Goal: Task Accomplishment & Management: Manage account settings

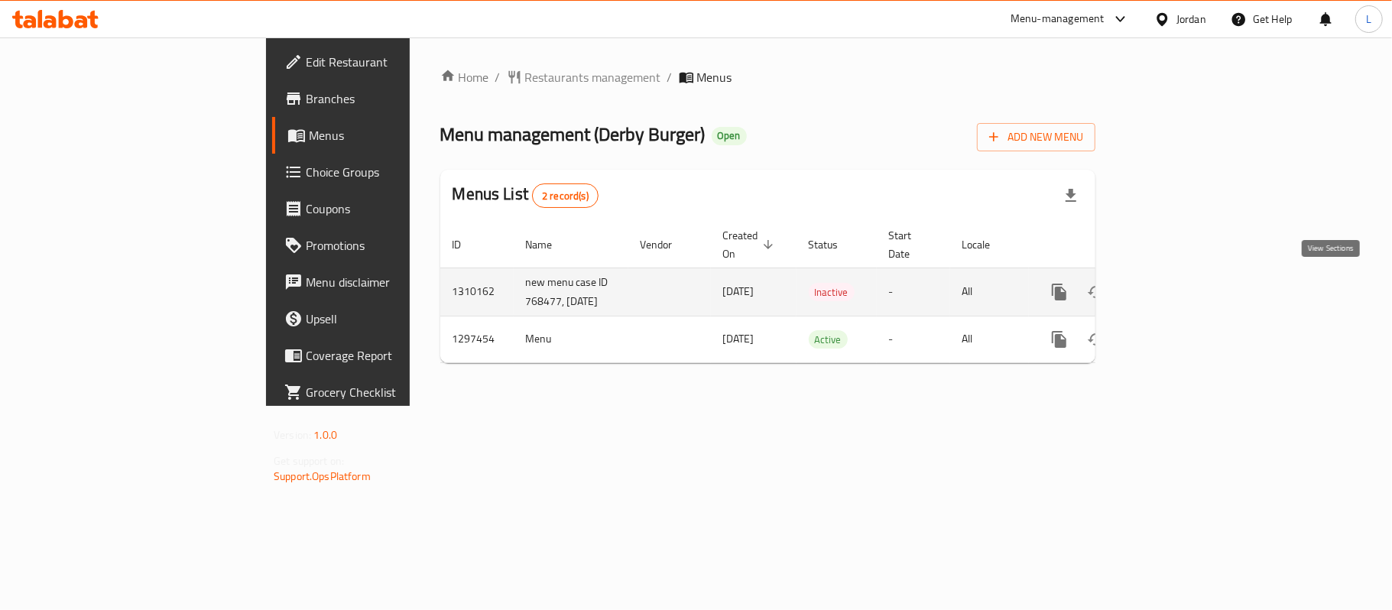
click at [1179, 288] on icon "enhanced table" at bounding box center [1169, 292] width 18 height 18
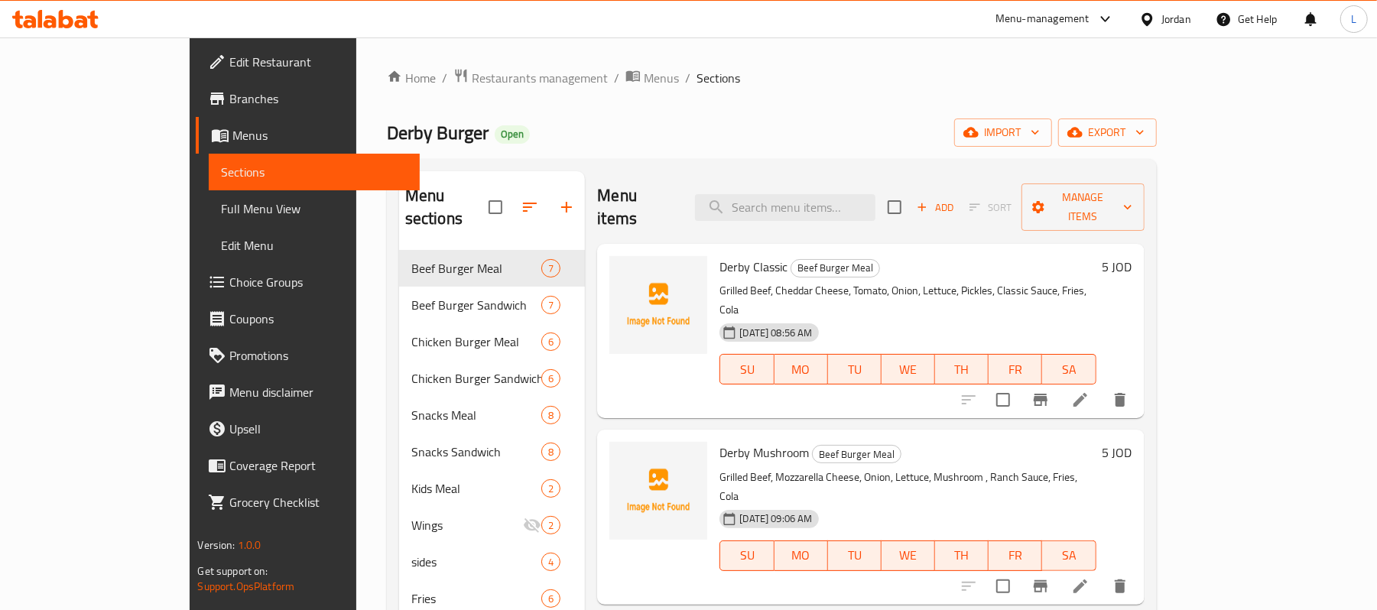
click at [221, 209] on span "Full Menu View" at bounding box center [314, 208] width 186 height 18
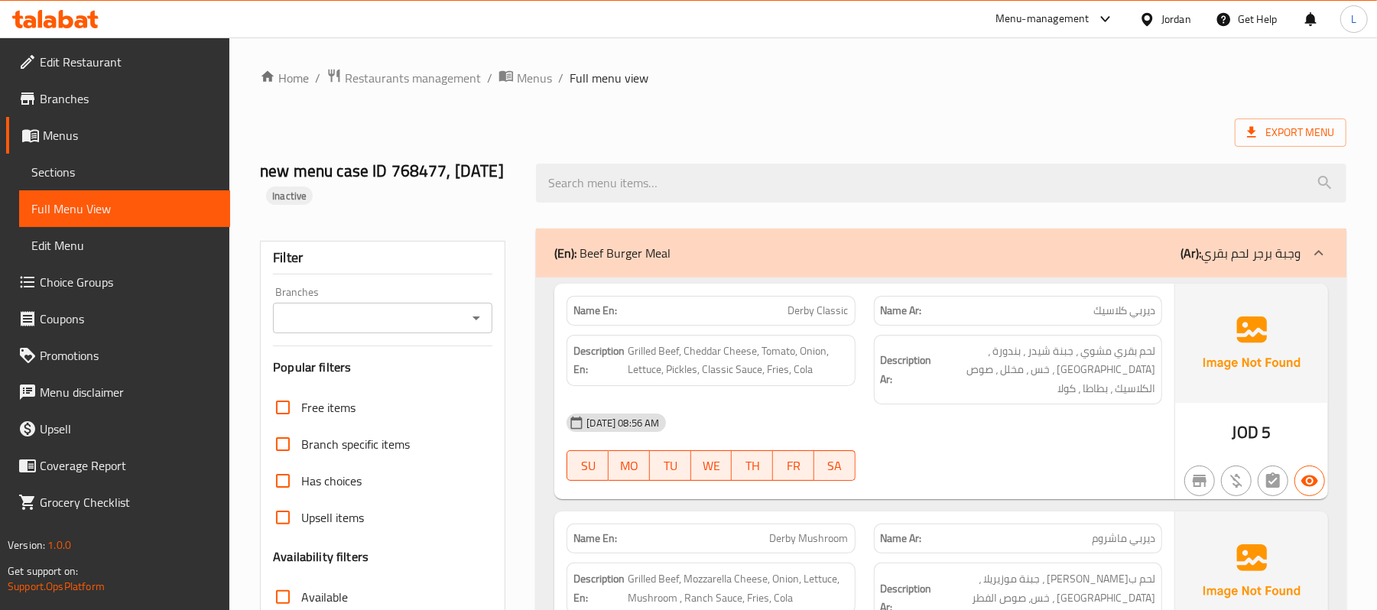
click at [105, 57] on span "Edit Restaurant" at bounding box center [129, 62] width 178 height 18
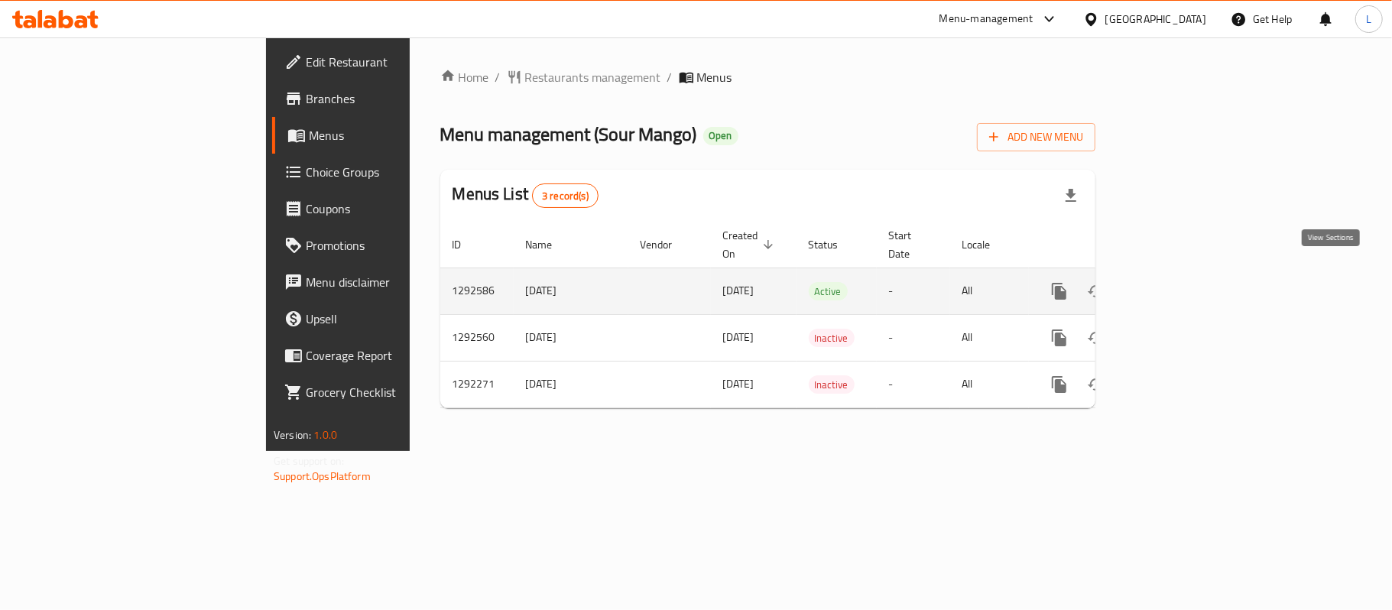
click at [1179, 282] on icon "enhanced table" at bounding box center [1169, 291] width 18 height 18
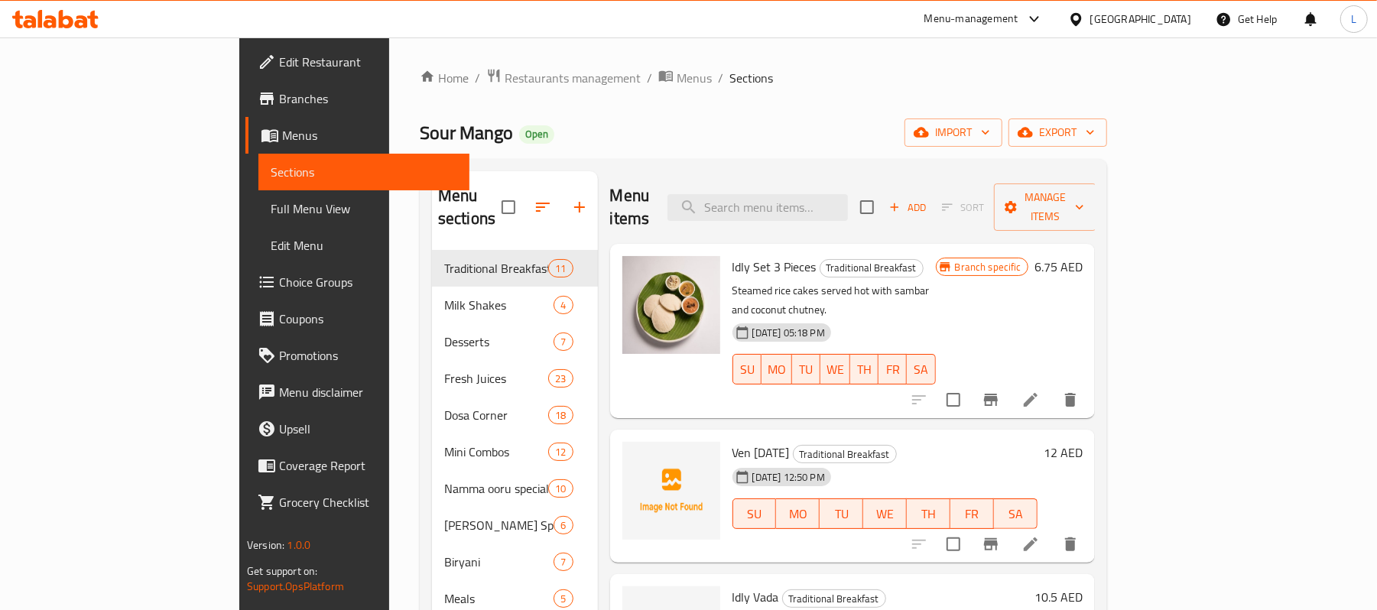
click at [816, 177] on div "Menu items Add Sort Manage items" at bounding box center [852, 207] width 485 height 73
click at [832, 196] on input "search" at bounding box center [757, 207] width 180 height 27
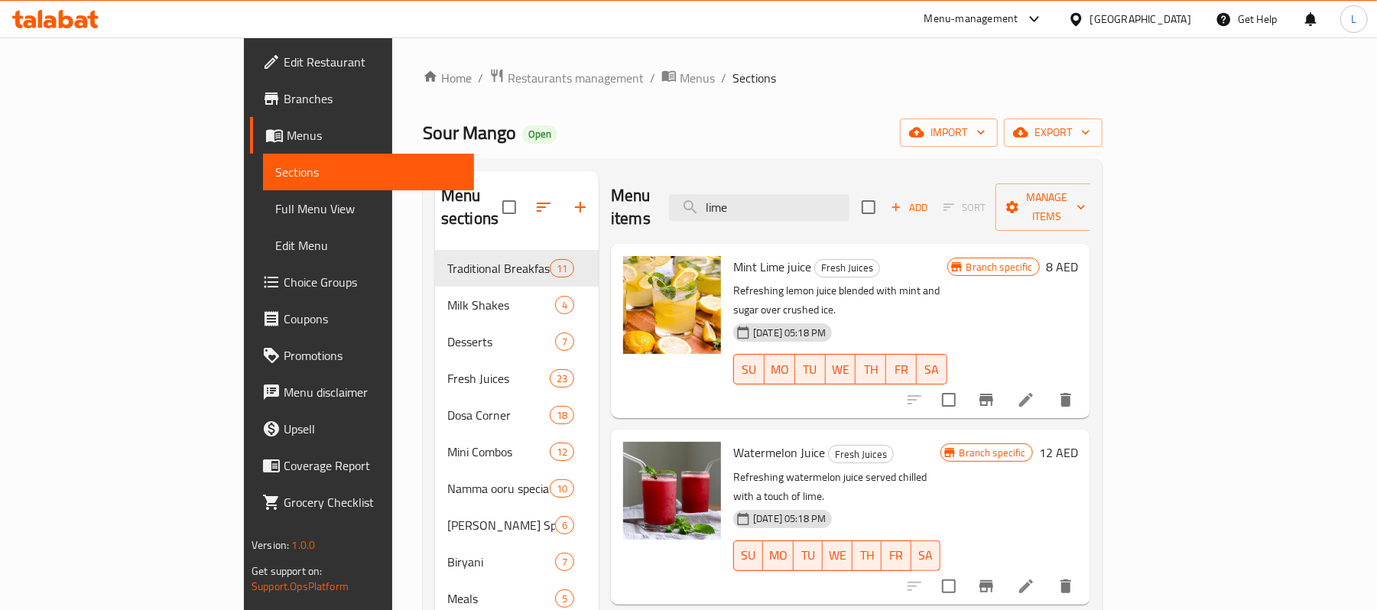
type input "lime"
click at [508, 76] on span "Restaurants management" at bounding box center [576, 78] width 136 height 18
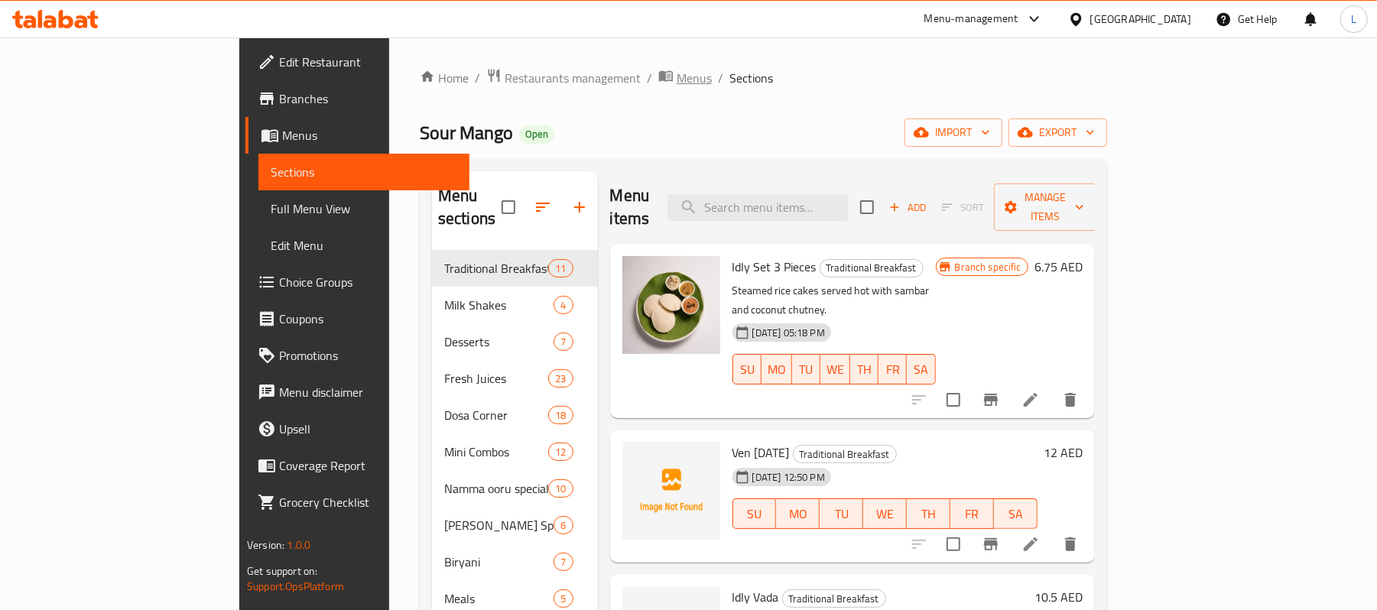
click at [676, 77] on span "Menus" at bounding box center [693, 78] width 35 height 18
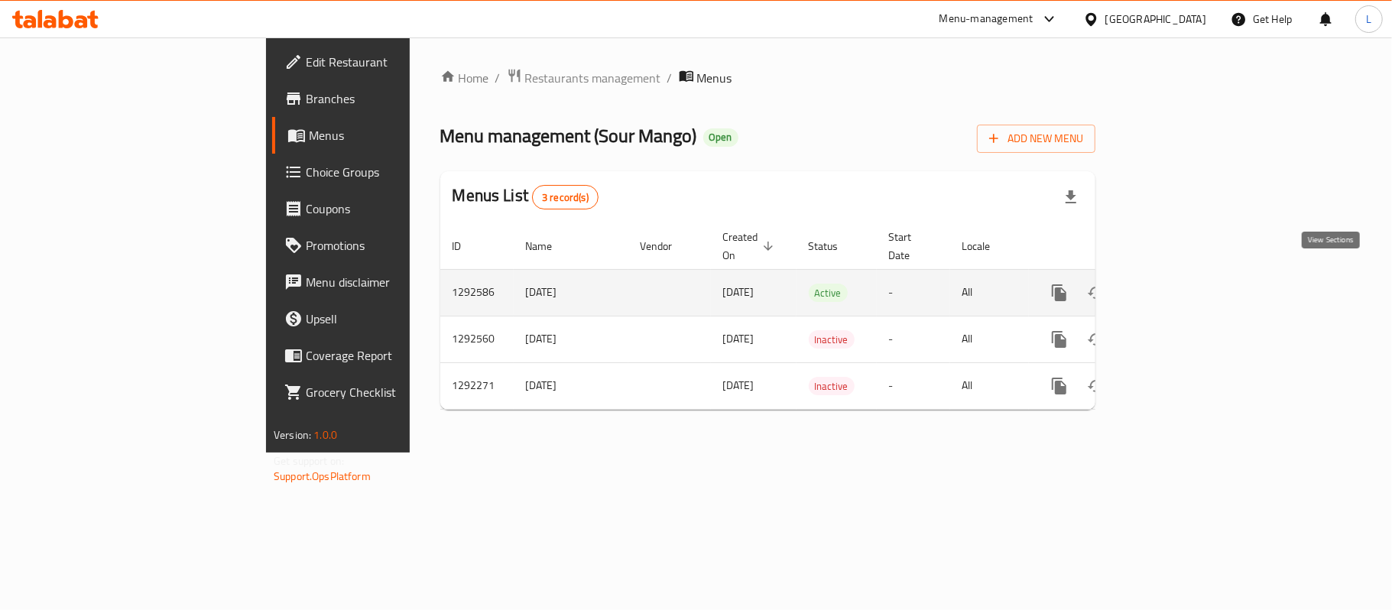
click at [1179, 284] on icon "enhanced table" at bounding box center [1169, 293] width 18 height 18
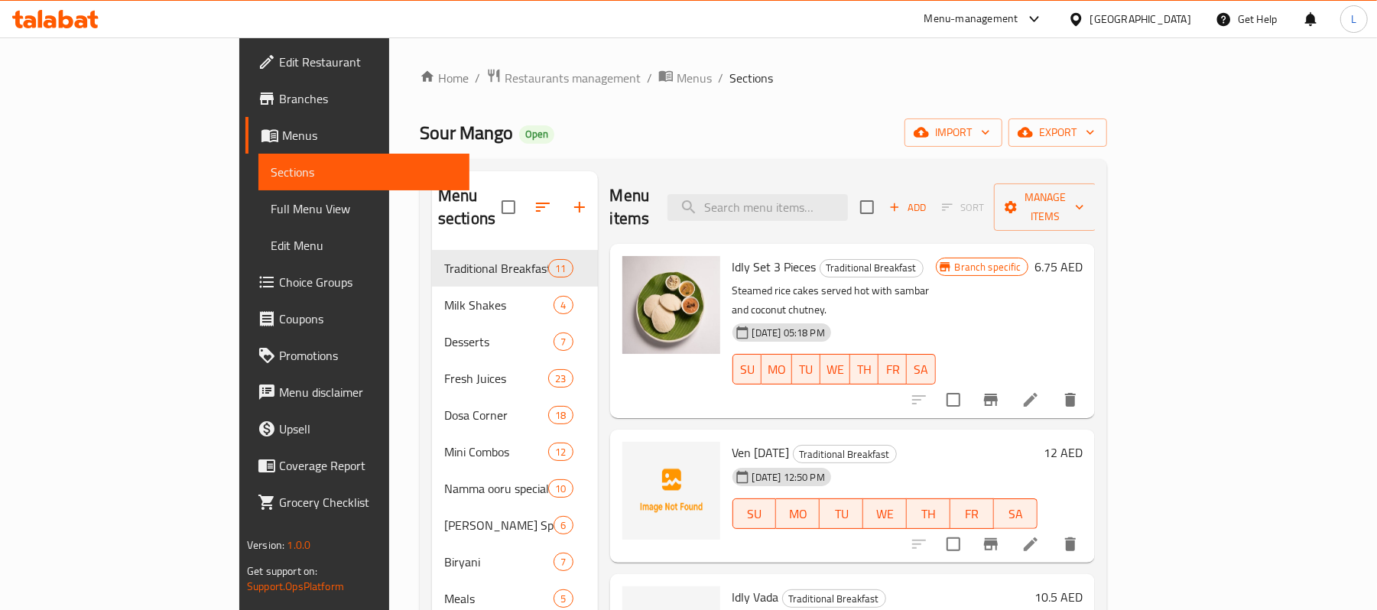
click at [816, 212] on div "Menu items Add Sort Manage items" at bounding box center [852, 207] width 485 height 73
click at [809, 199] on input "search" at bounding box center [757, 207] width 180 height 27
paste input "Lassi"
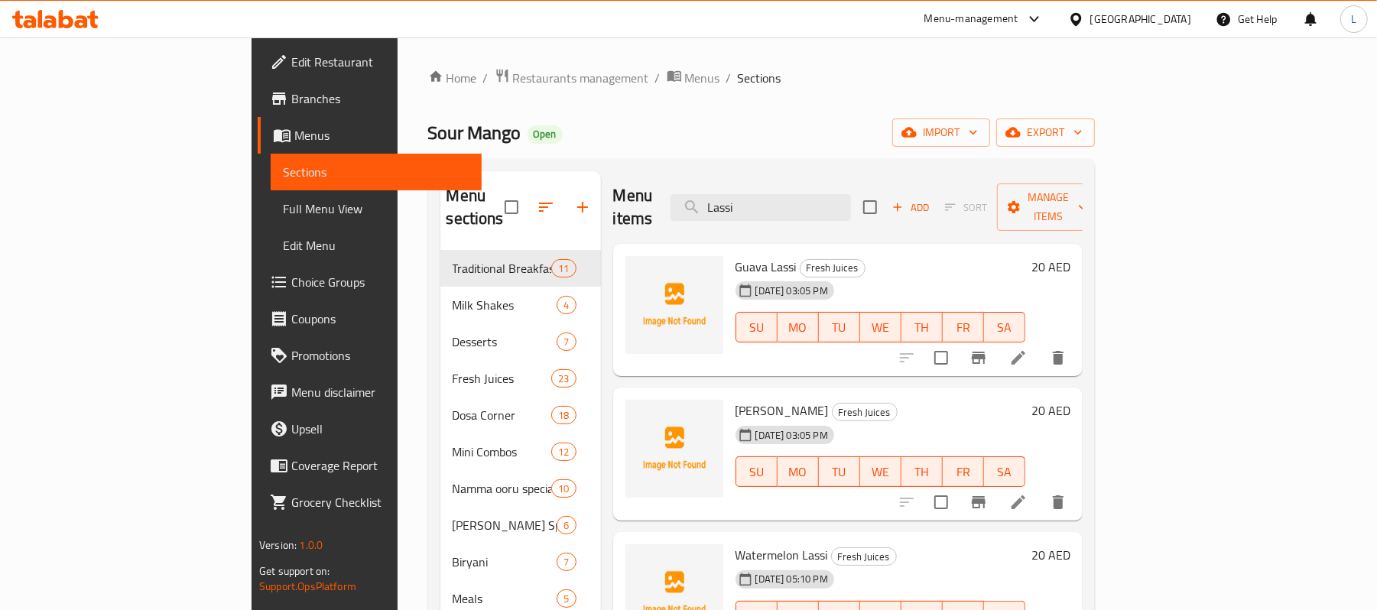
drag, startPoint x: 841, startPoint y: 208, endPoint x: 606, endPoint y: 206, distance: 234.7
click at [613, 206] on div "Menu items Lassi Add Sort Manage items" at bounding box center [847, 207] width 469 height 73
paste input "ime"
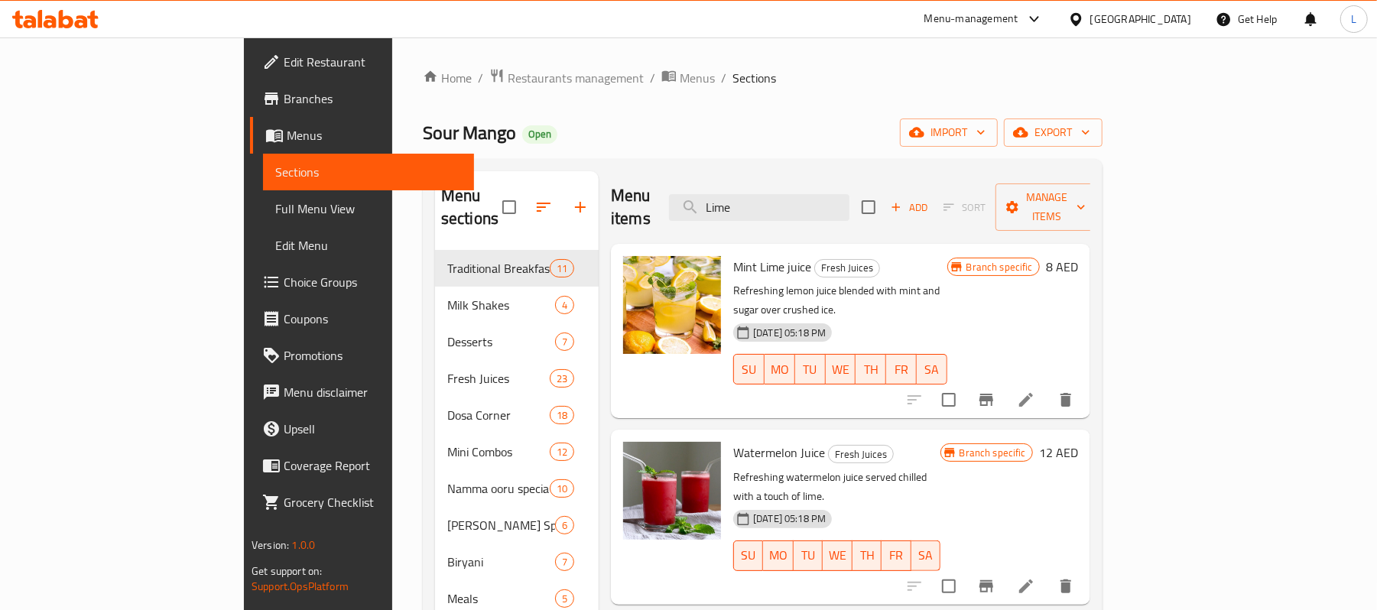
type input "Lime"
click at [284, 89] on span "Branches" at bounding box center [373, 98] width 178 height 18
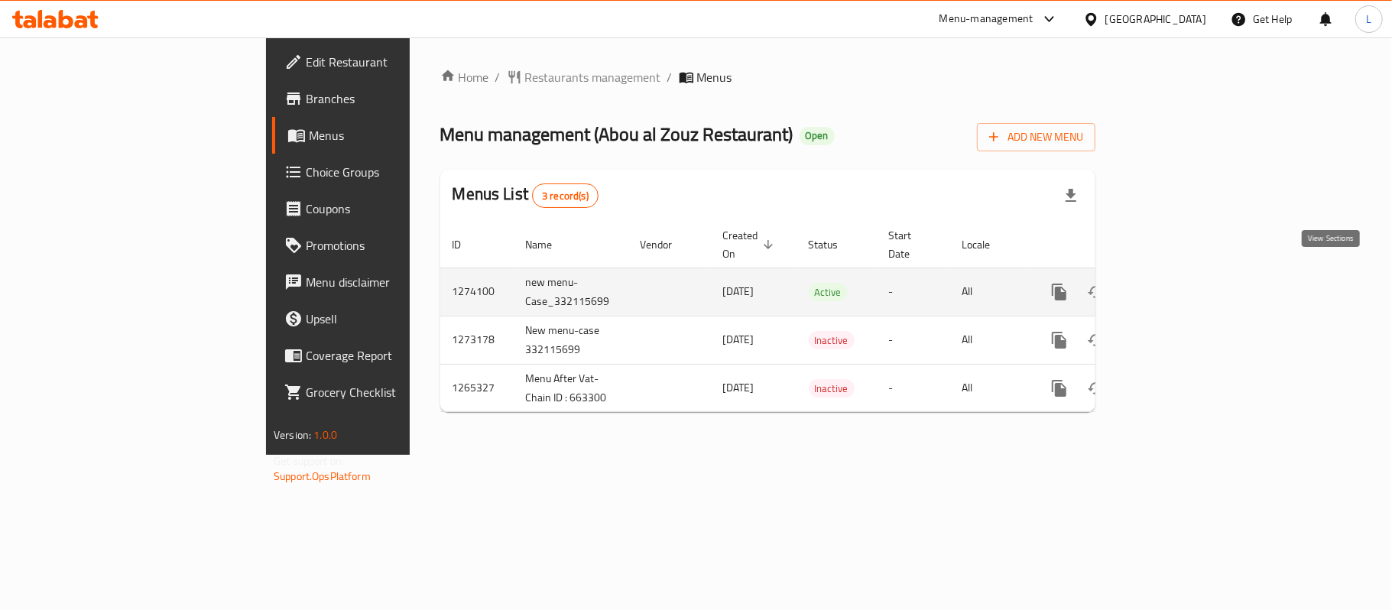
click at [1179, 283] on icon "enhanced table" at bounding box center [1169, 292] width 18 height 18
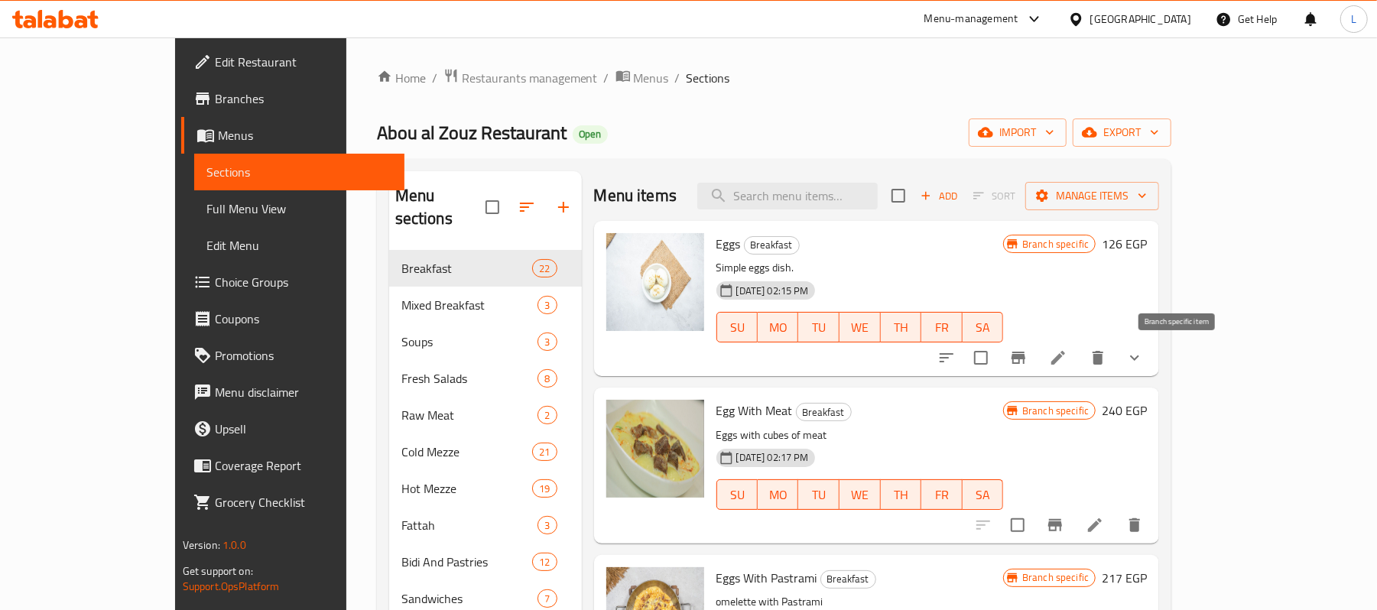
click at [1025, 358] on icon "Branch-specific-item" at bounding box center [1018, 358] width 14 height 12
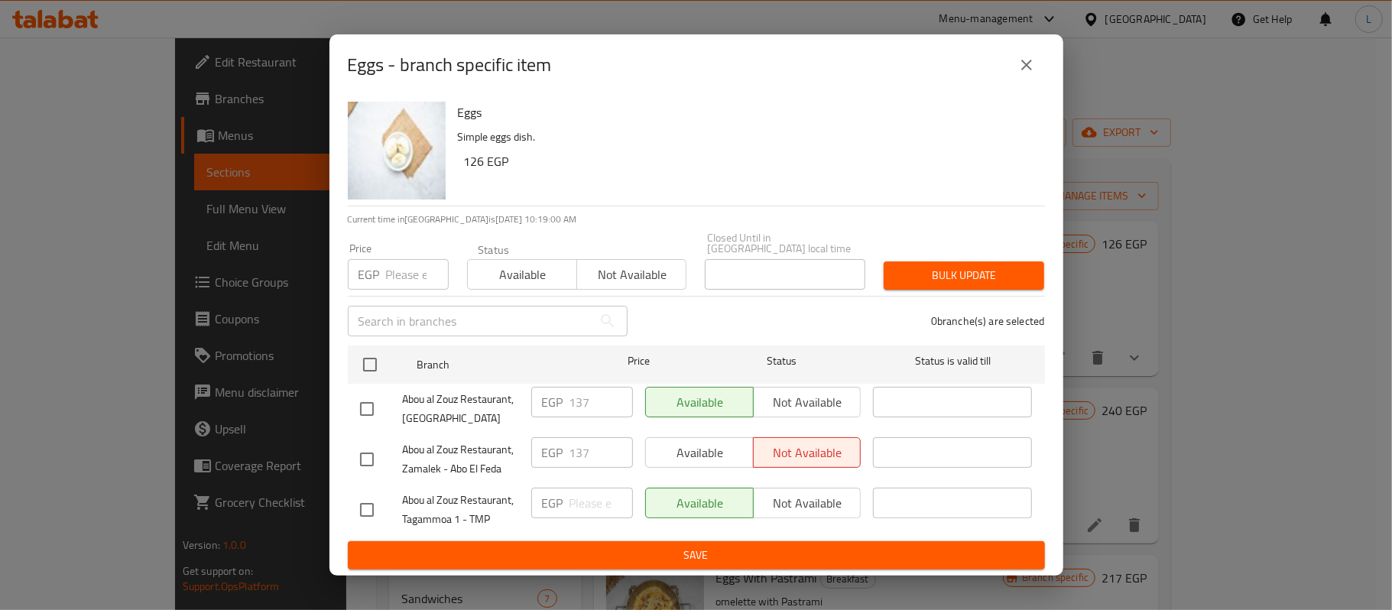
click at [1032, 74] on icon "close" at bounding box center [1026, 65] width 18 height 18
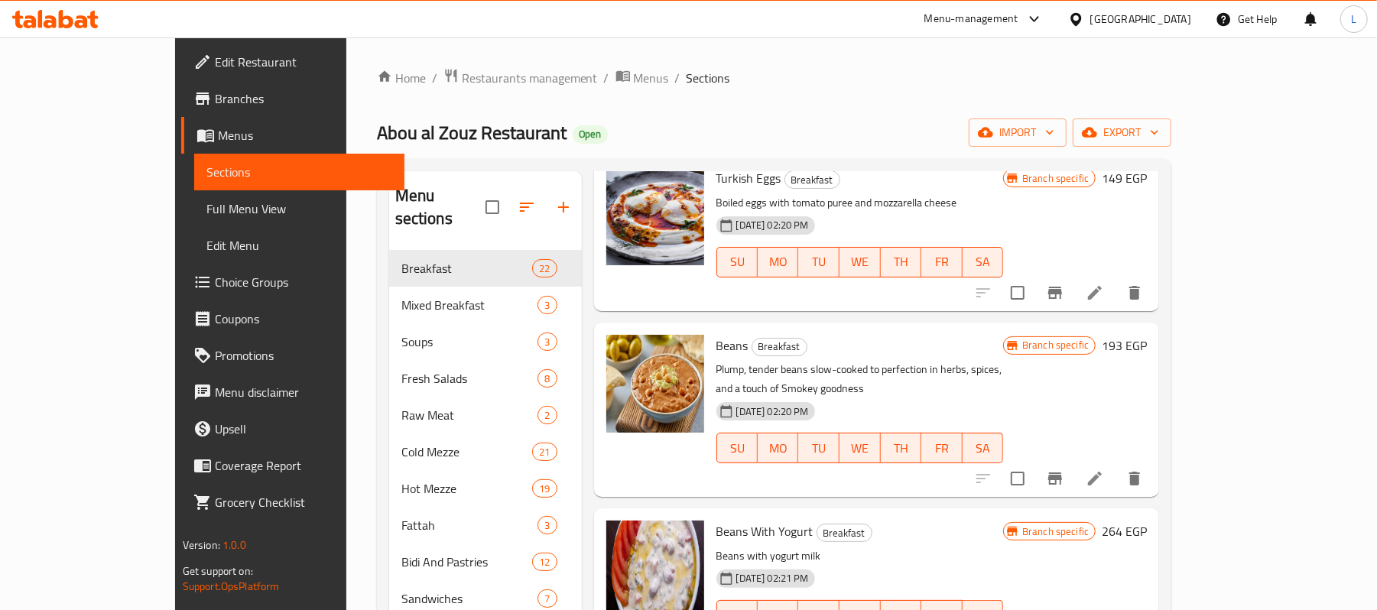
scroll to position [1019, 0]
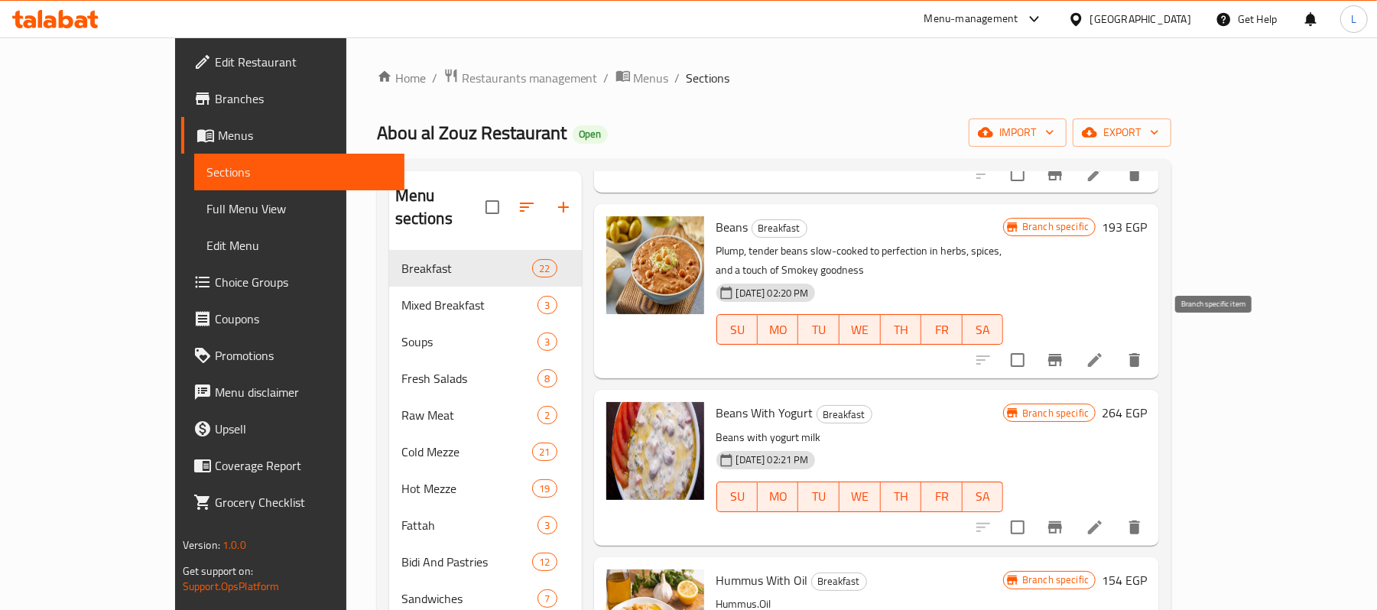
click at [1062, 354] on icon "Branch-specific-item" at bounding box center [1055, 360] width 14 height 12
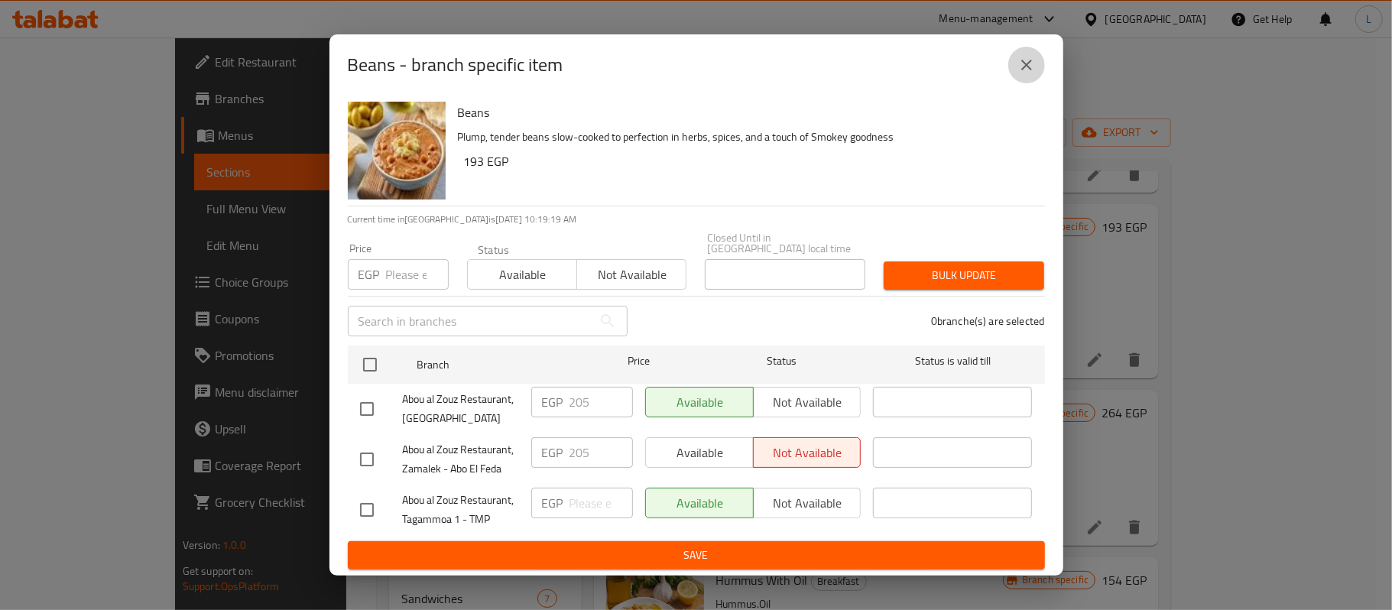
click at [1041, 64] on button "close" at bounding box center [1026, 65] width 37 height 37
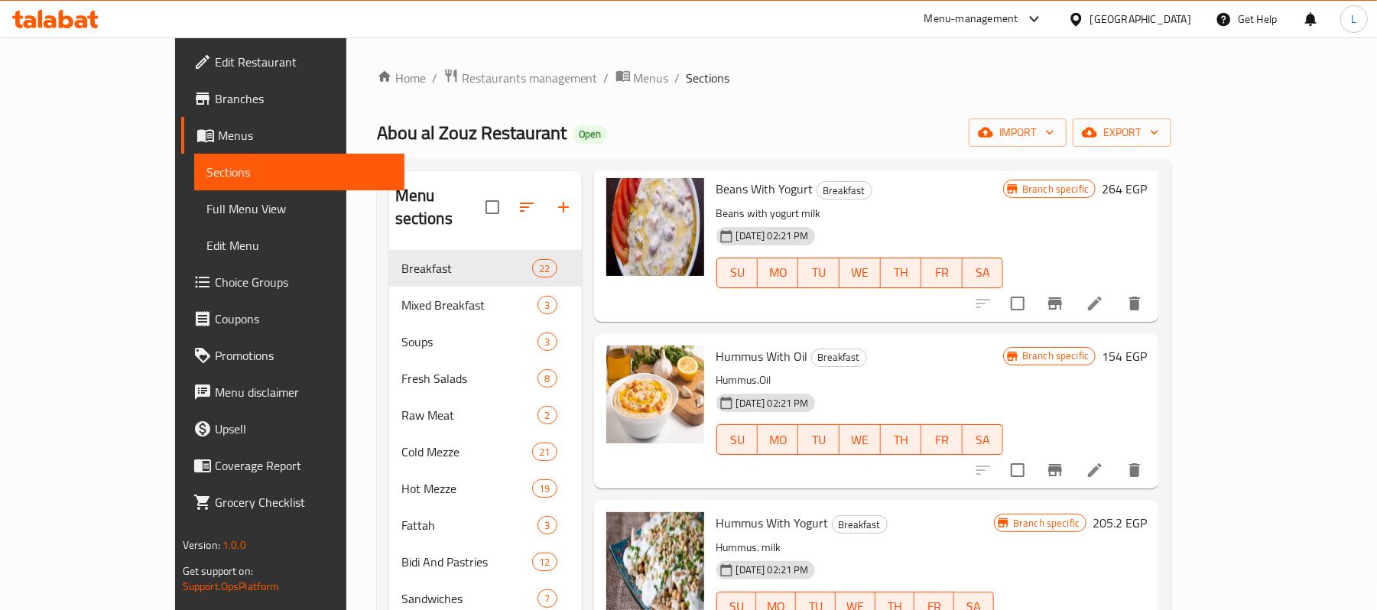
scroll to position [1426, 0]
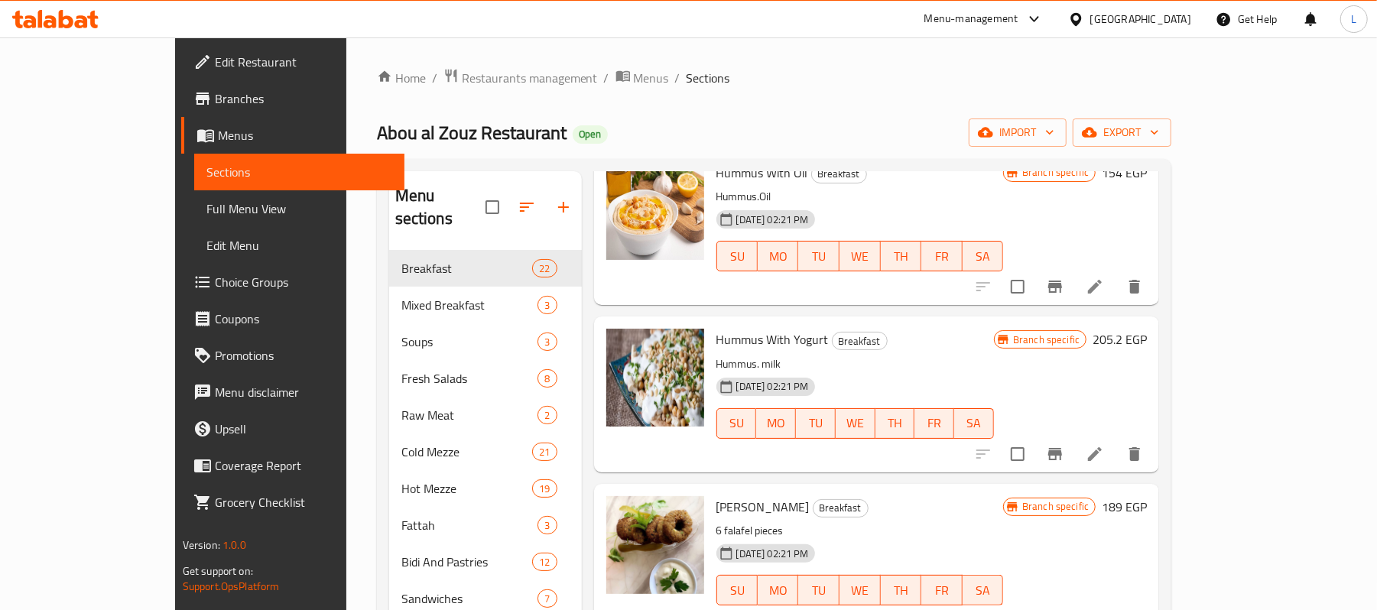
click at [1064, 445] on icon "Branch-specific-item" at bounding box center [1055, 454] width 18 height 18
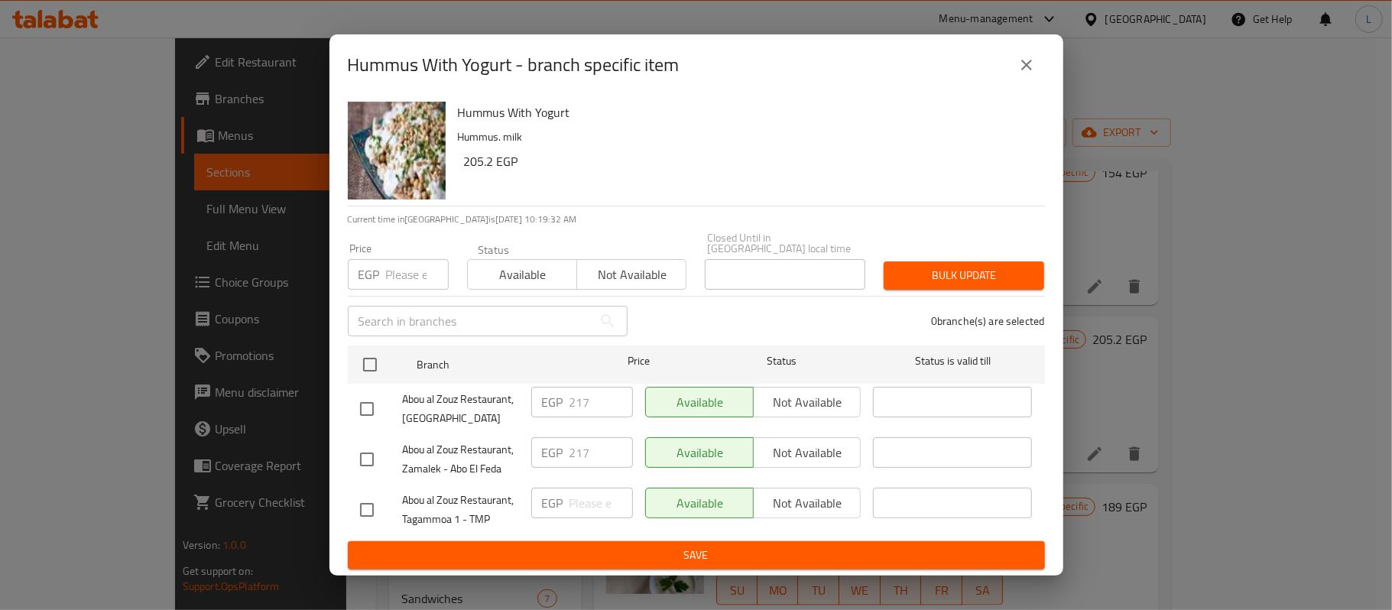
click at [1018, 83] on button "close" at bounding box center [1026, 65] width 37 height 37
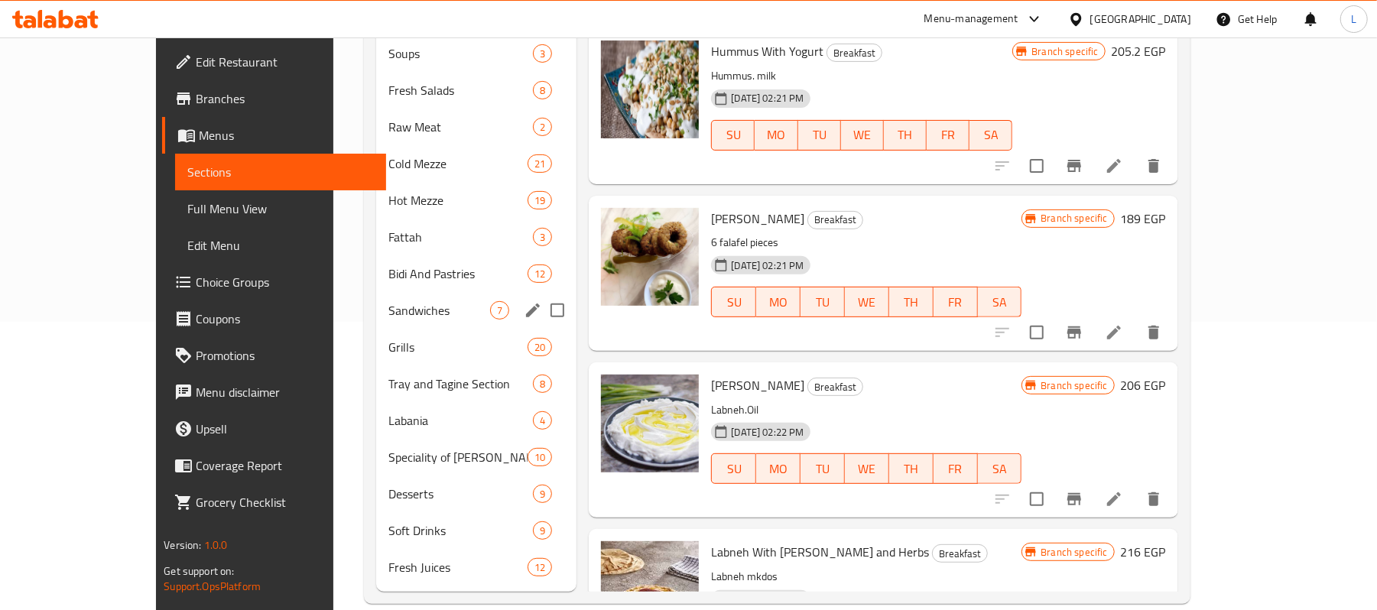
scroll to position [290, 0]
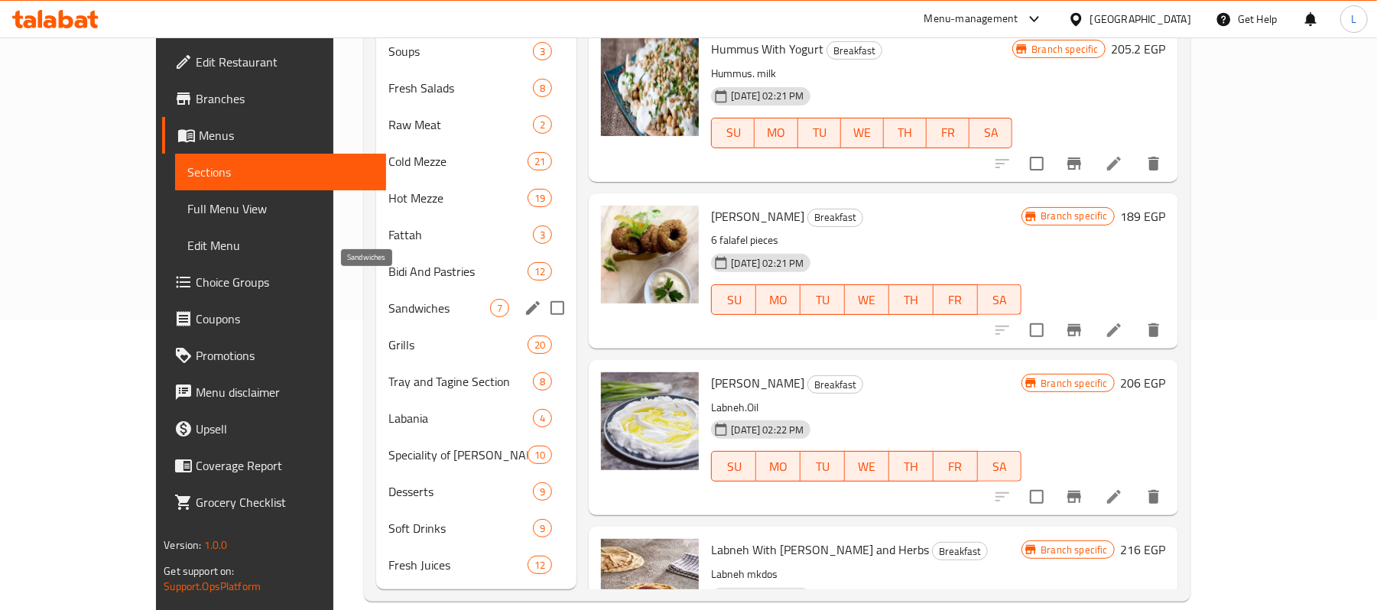
click at [388, 299] on span "Sandwiches" at bounding box center [439, 308] width 102 height 18
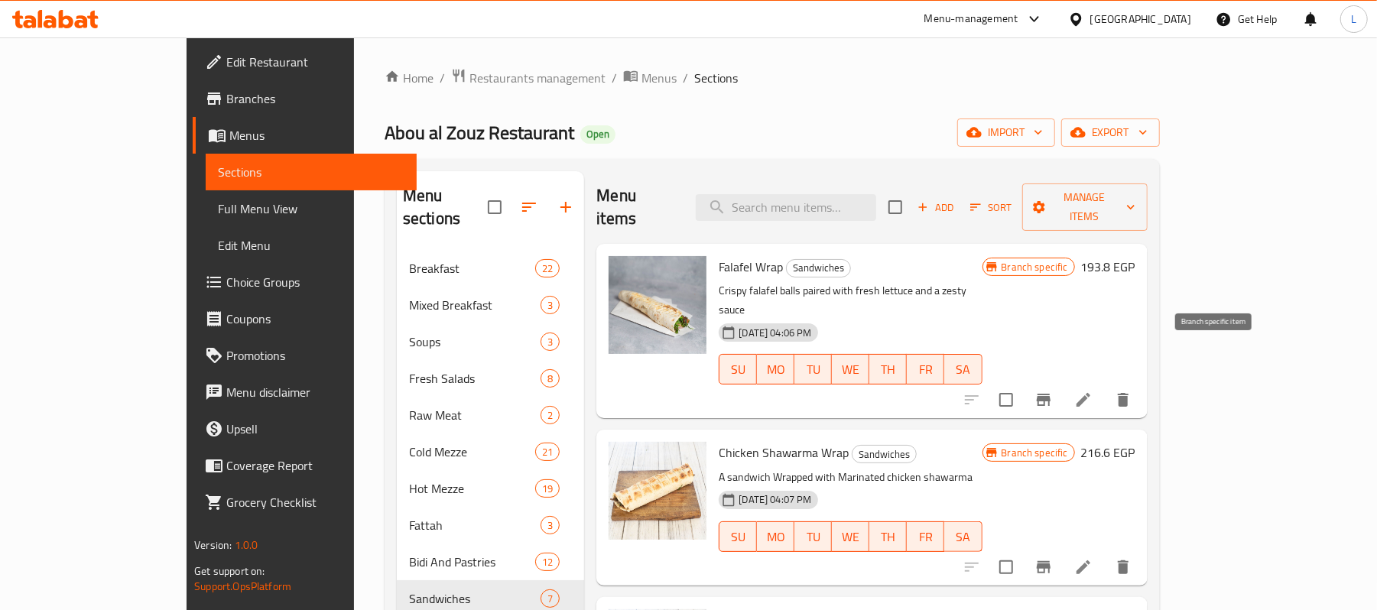
click at [1052, 391] on icon "Branch-specific-item" at bounding box center [1043, 400] width 18 height 18
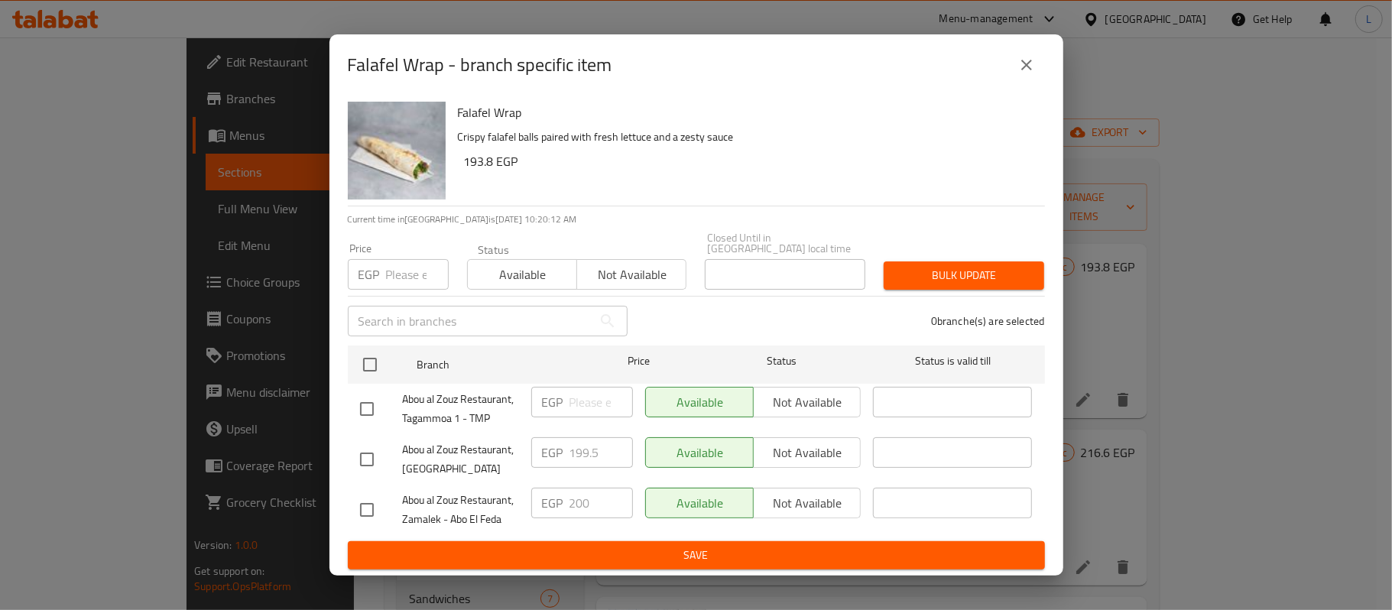
click at [1032, 66] on icon "close" at bounding box center [1026, 65] width 18 height 18
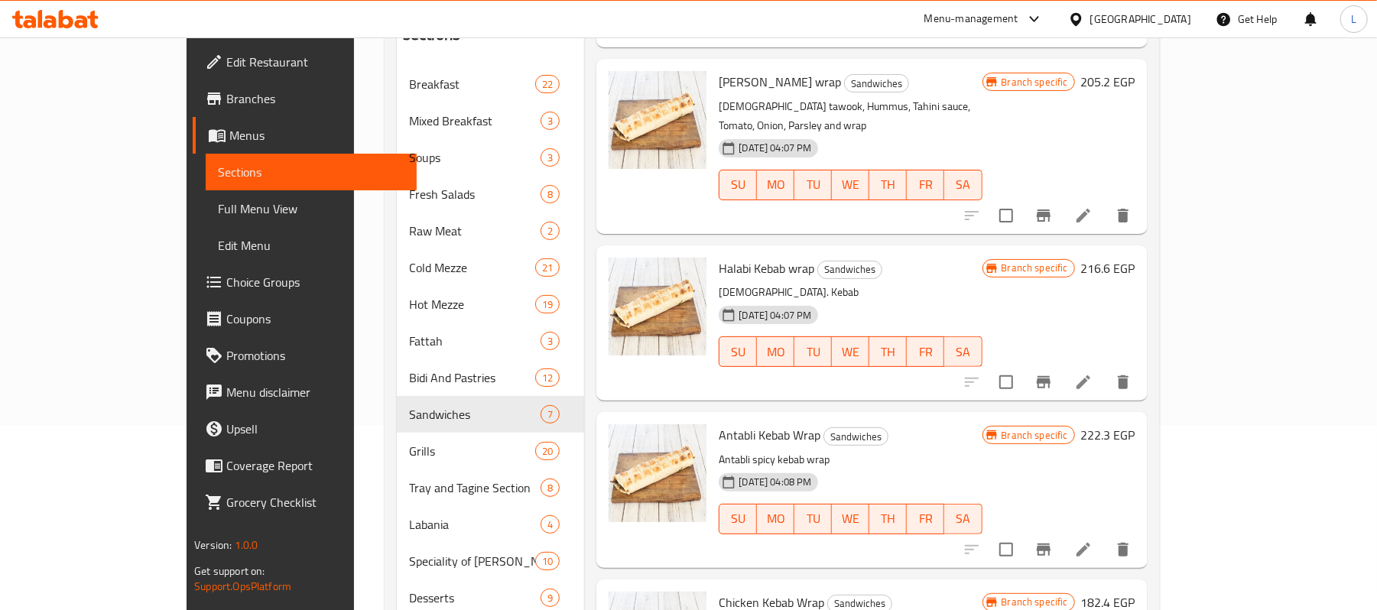
scroll to position [290, 0]
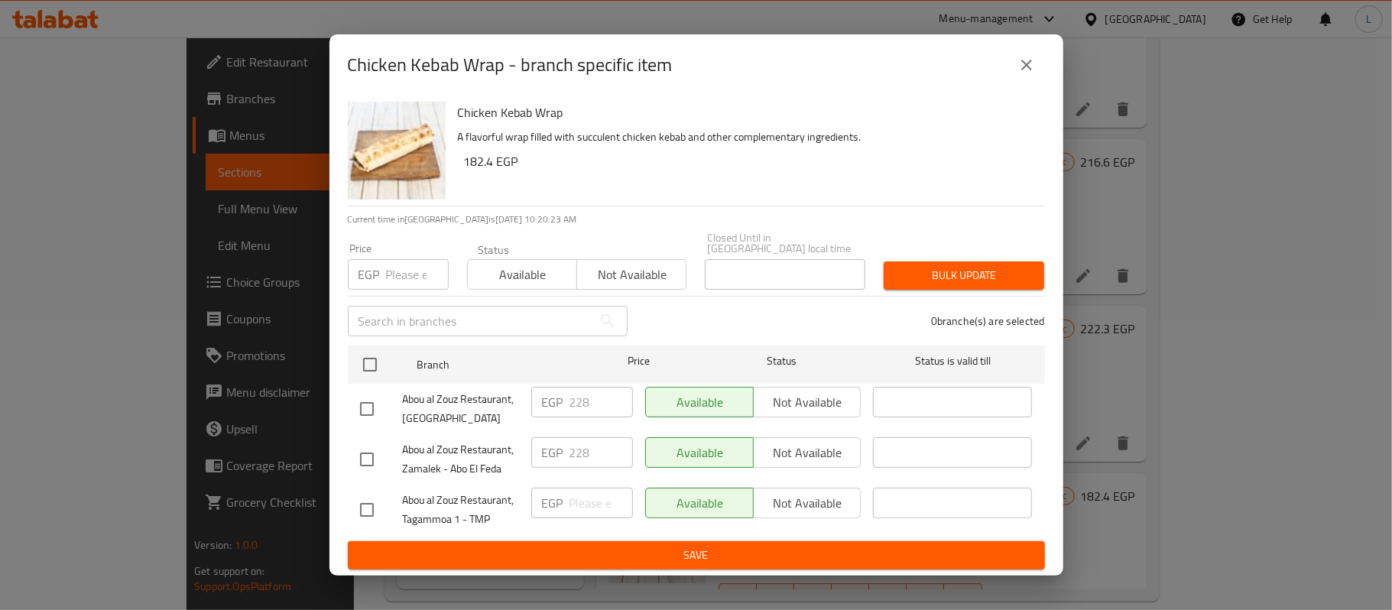
click at [1028, 74] on icon "close" at bounding box center [1026, 65] width 18 height 18
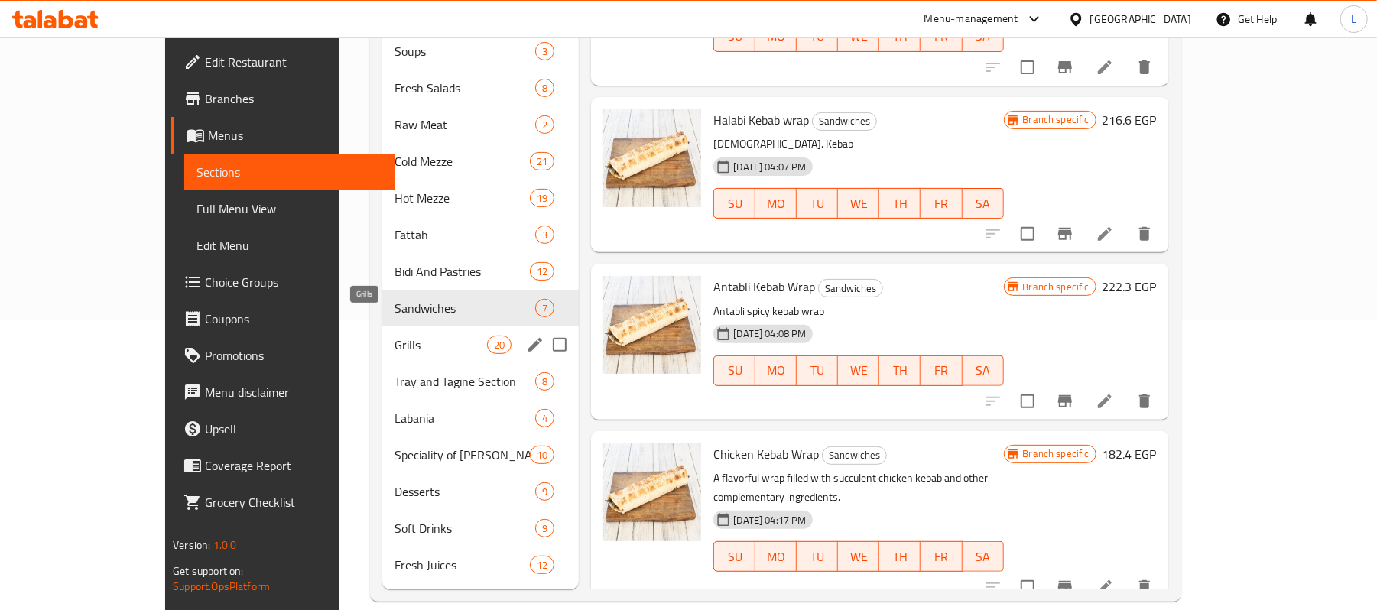
click at [394, 336] on span "Grills" at bounding box center [440, 345] width 92 height 18
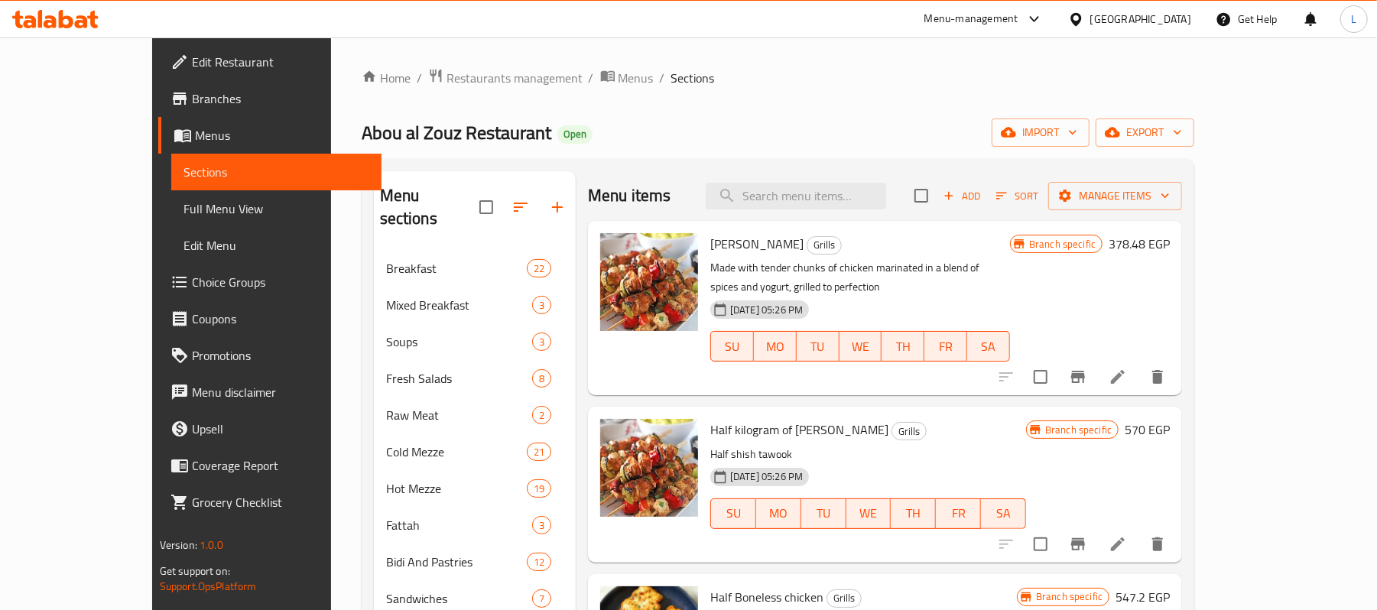
click at [1087, 368] on icon "Branch-specific-item" at bounding box center [1078, 377] width 18 height 18
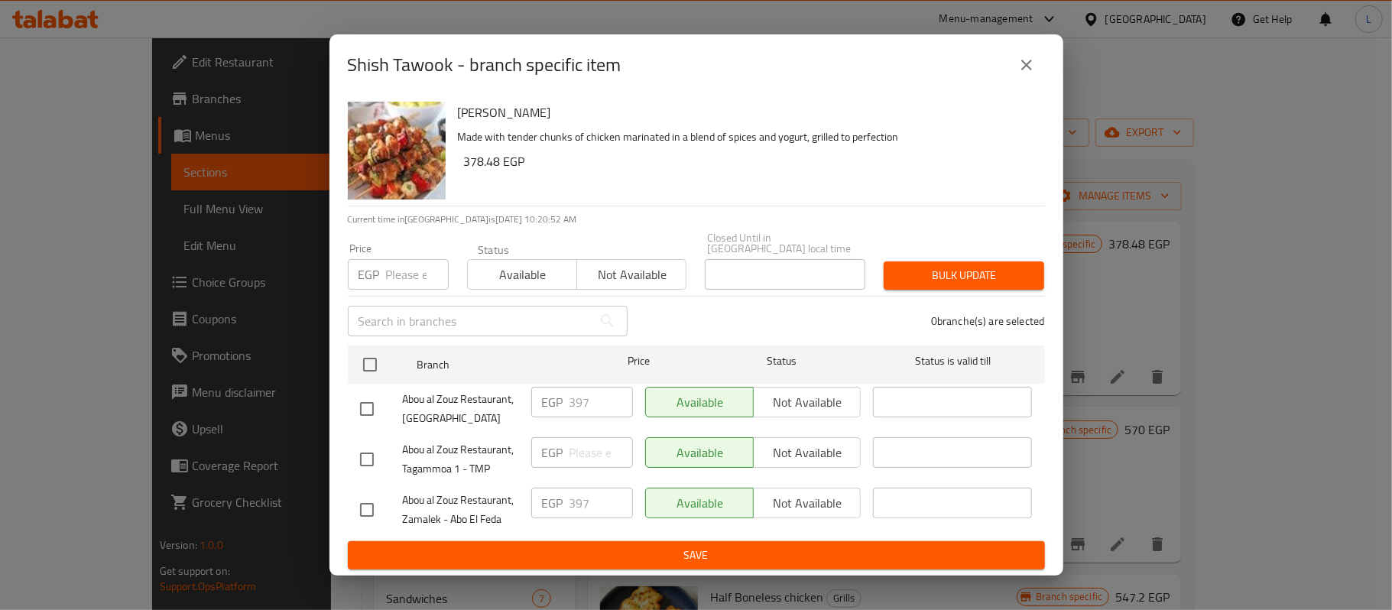
click at [1030, 83] on button "close" at bounding box center [1026, 65] width 37 height 37
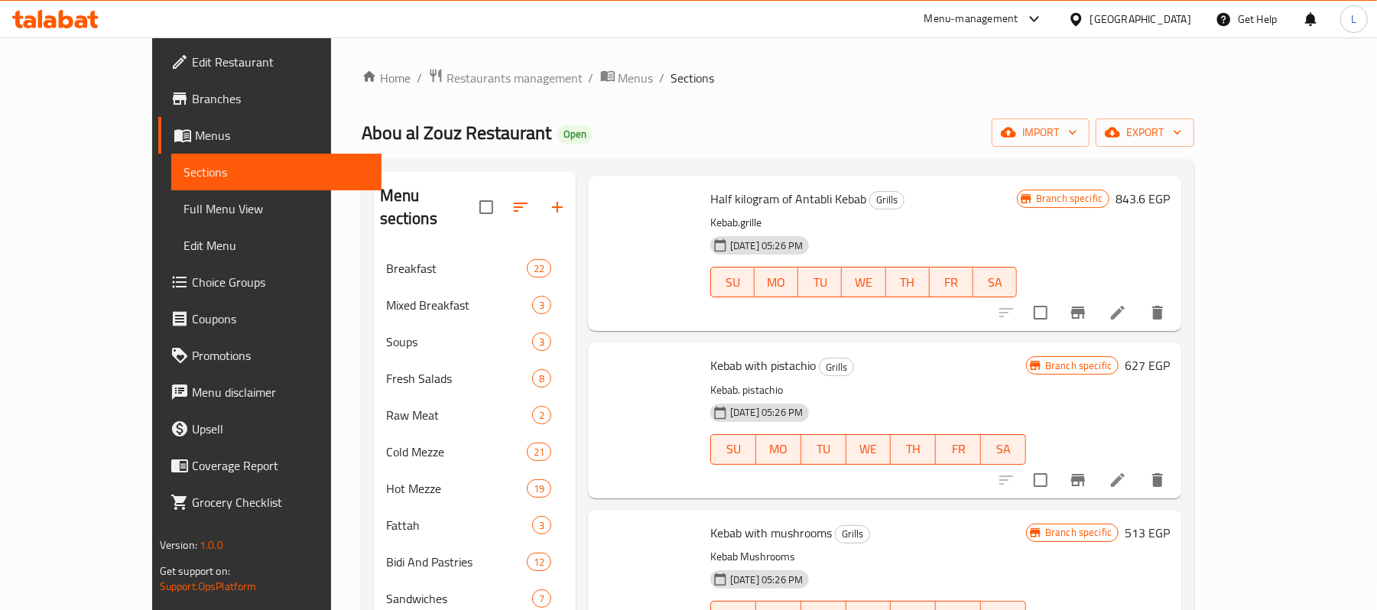
scroll to position [1426, 0]
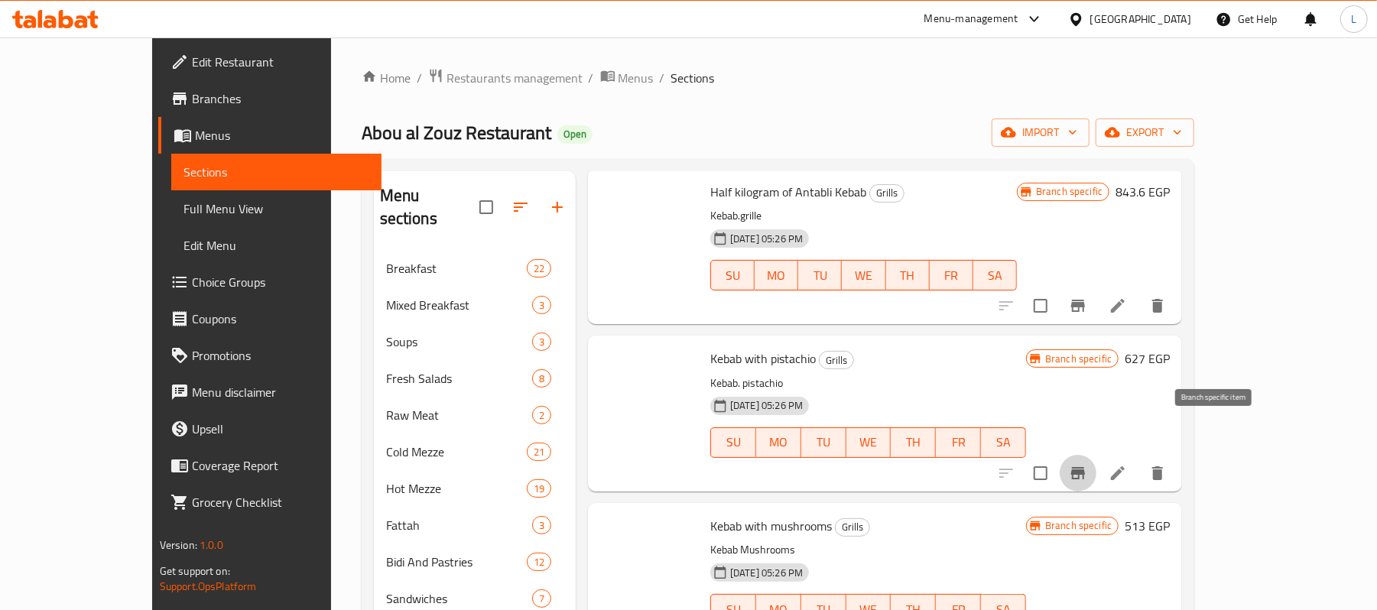
click at [1087, 464] on icon "Branch-specific-item" at bounding box center [1078, 473] width 18 height 18
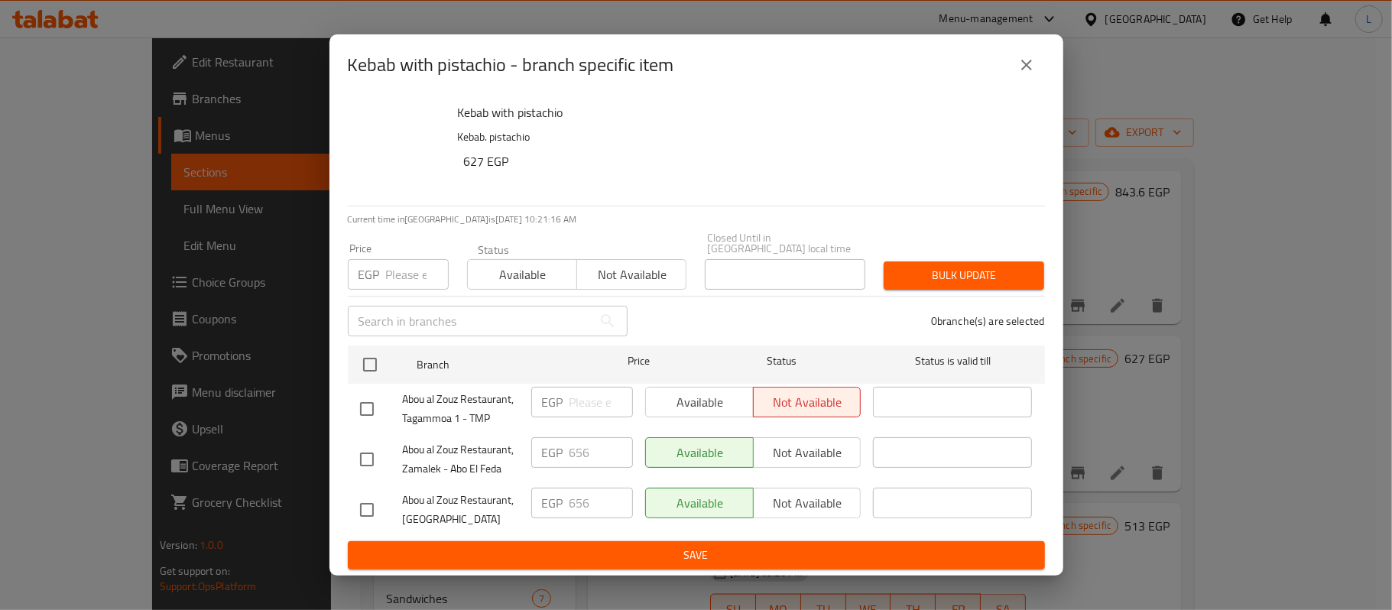
click at [1034, 89] on div "Kebab with pistachio - branch specific item" at bounding box center [696, 64] width 734 height 61
click at [1028, 74] on icon "close" at bounding box center [1026, 65] width 18 height 18
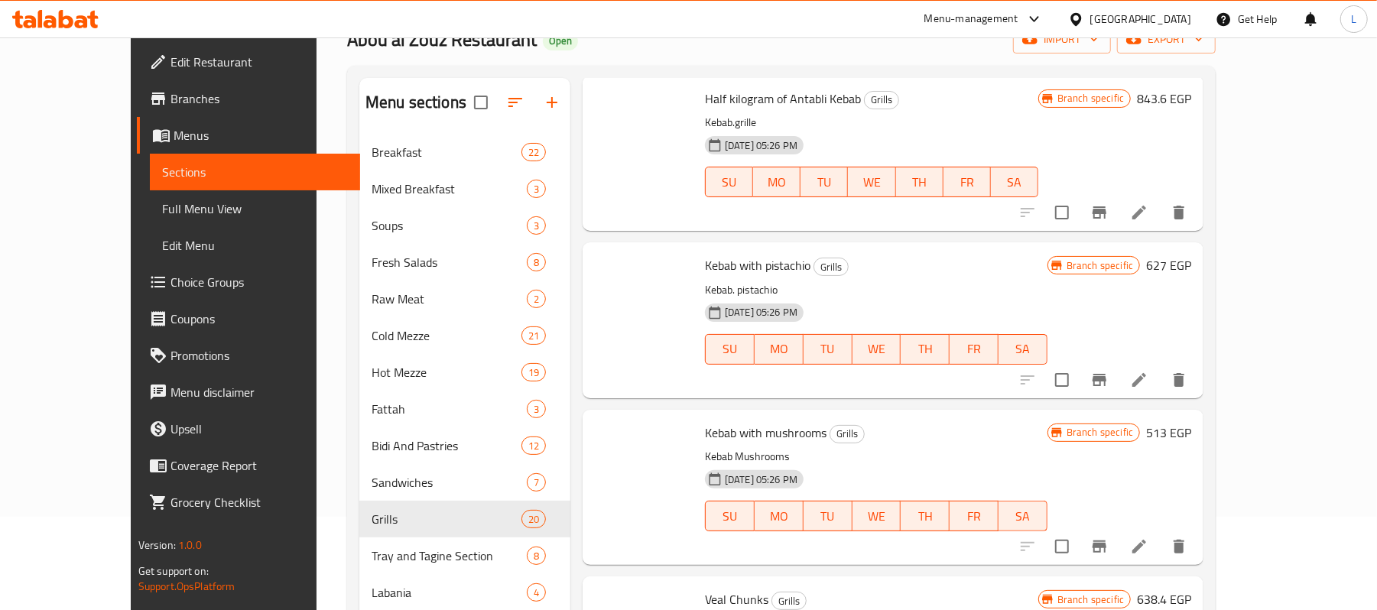
scroll to position [290, 0]
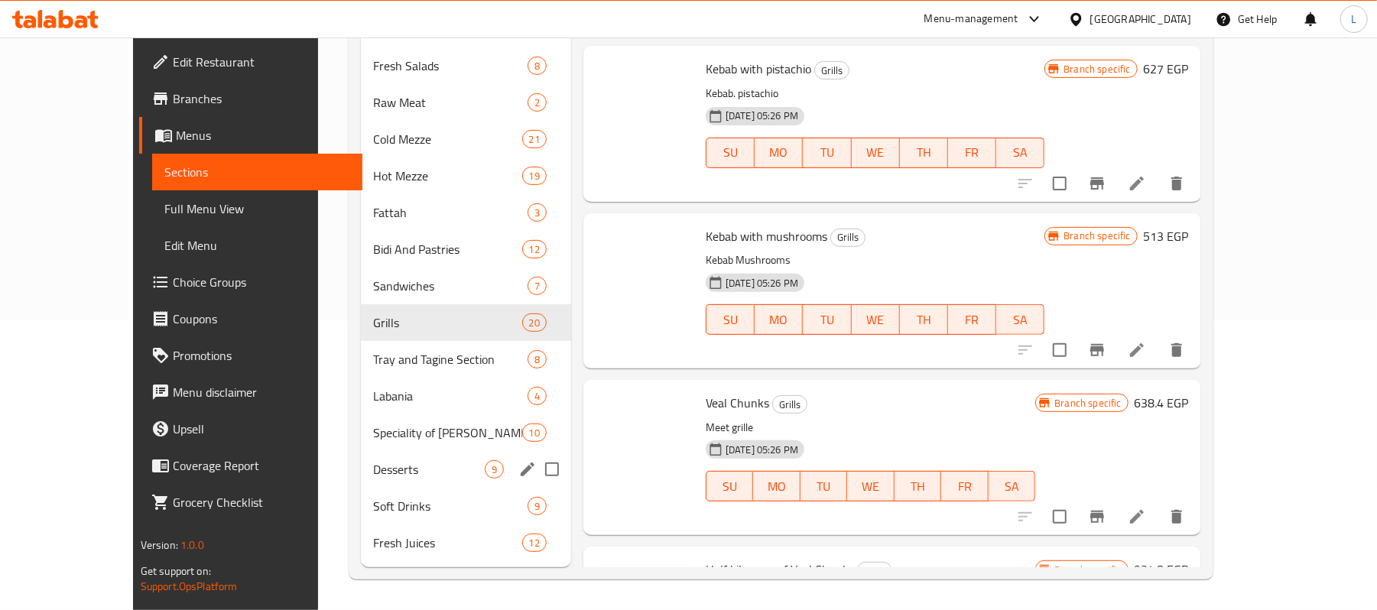
click at [373, 475] on span "Desserts" at bounding box center [428, 469] width 111 height 18
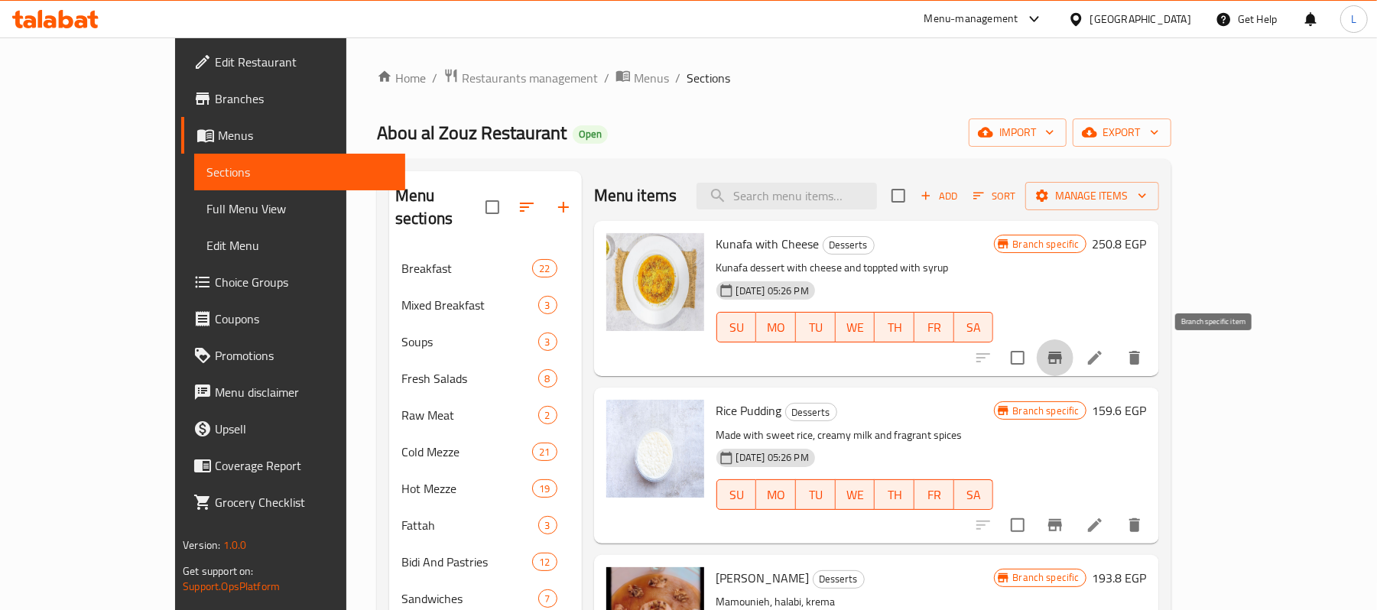
click at [1064, 362] on icon "Branch-specific-item" at bounding box center [1055, 358] width 18 height 18
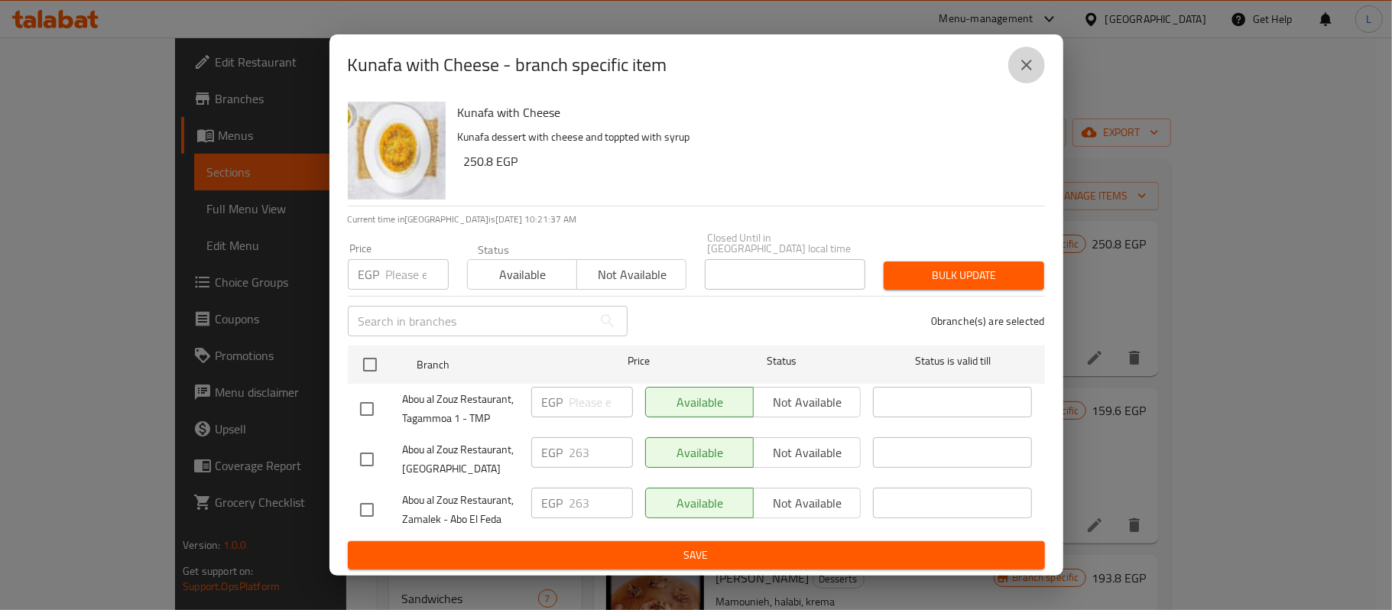
click at [1032, 68] on icon "close" at bounding box center [1026, 65] width 18 height 18
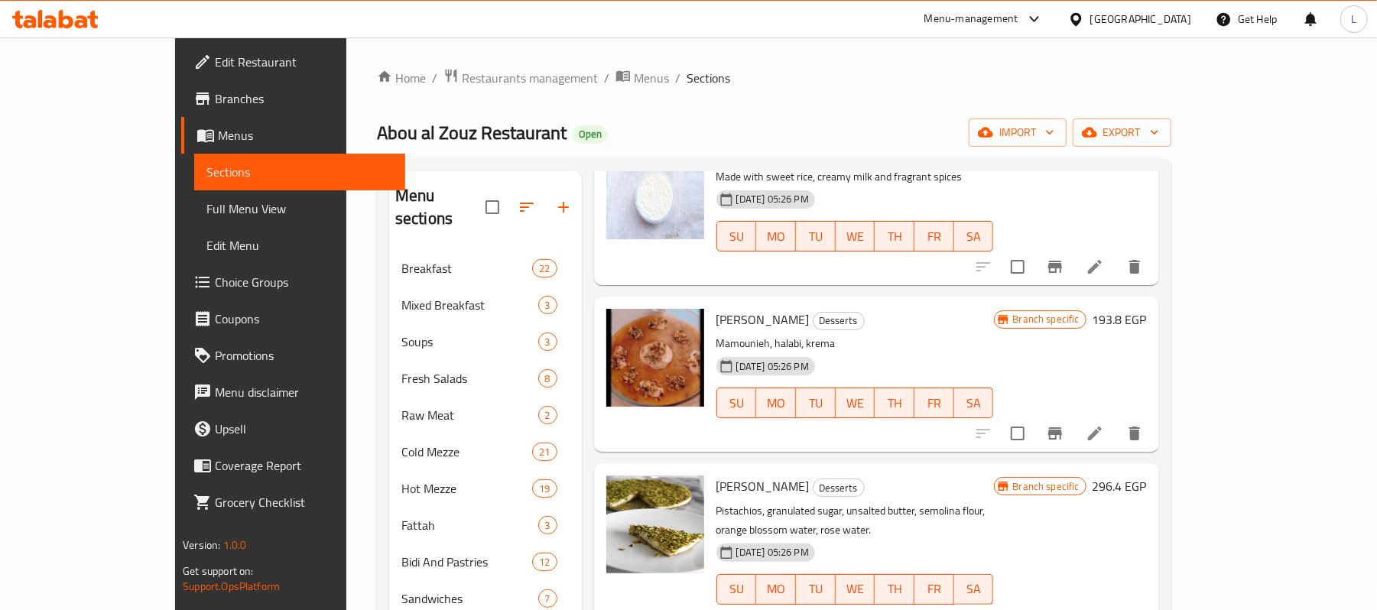
scroll to position [306, 0]
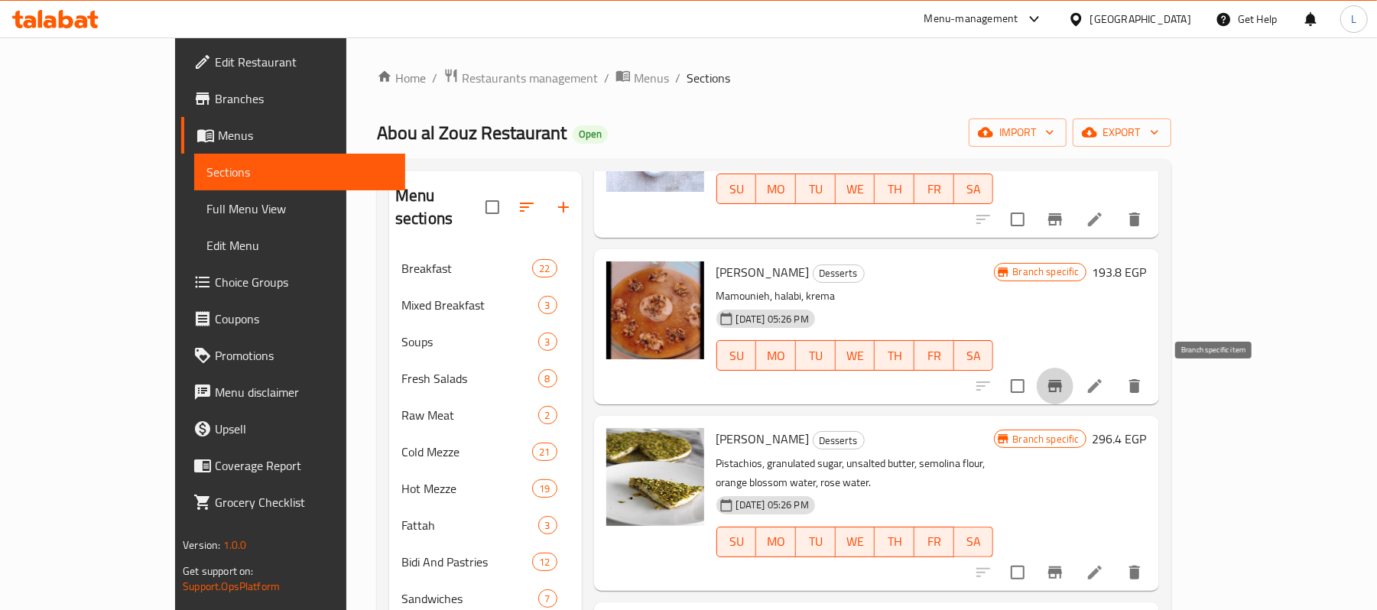
click at [1064, 393] on icon "Branch-specific-item" at bounding box center [1055, 386] width 18 height 18
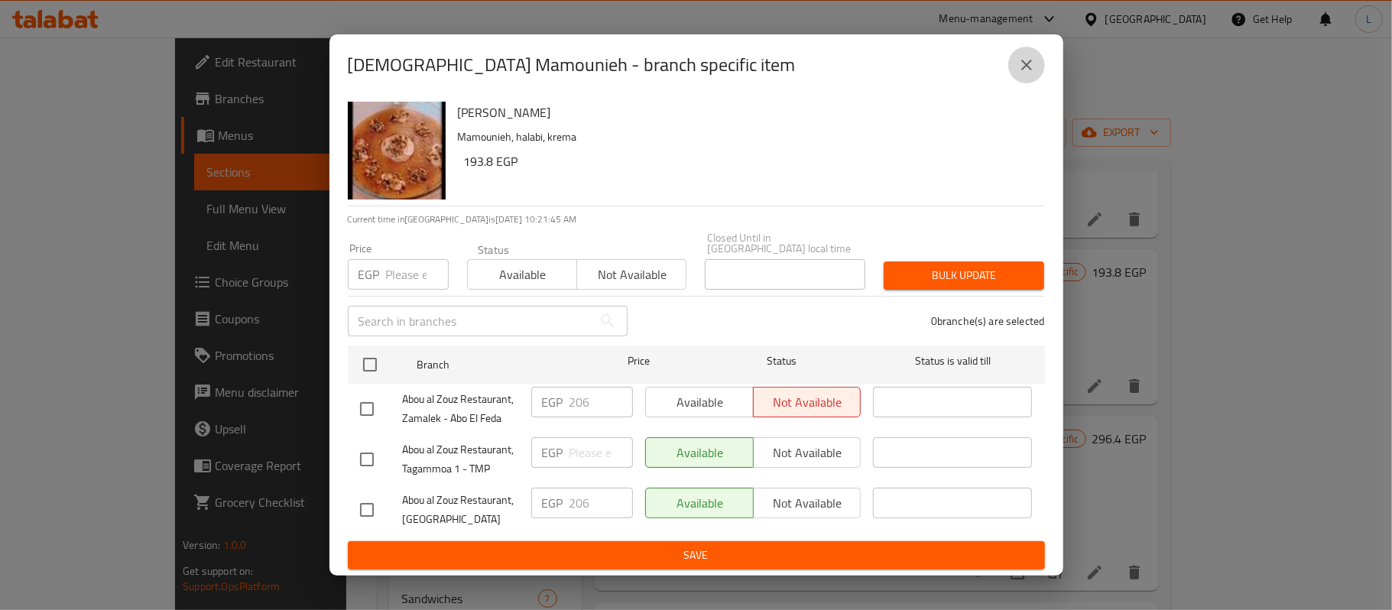
click at [1041, 62] on button "close" at bounding box center [1026, 65] width 37 height 37
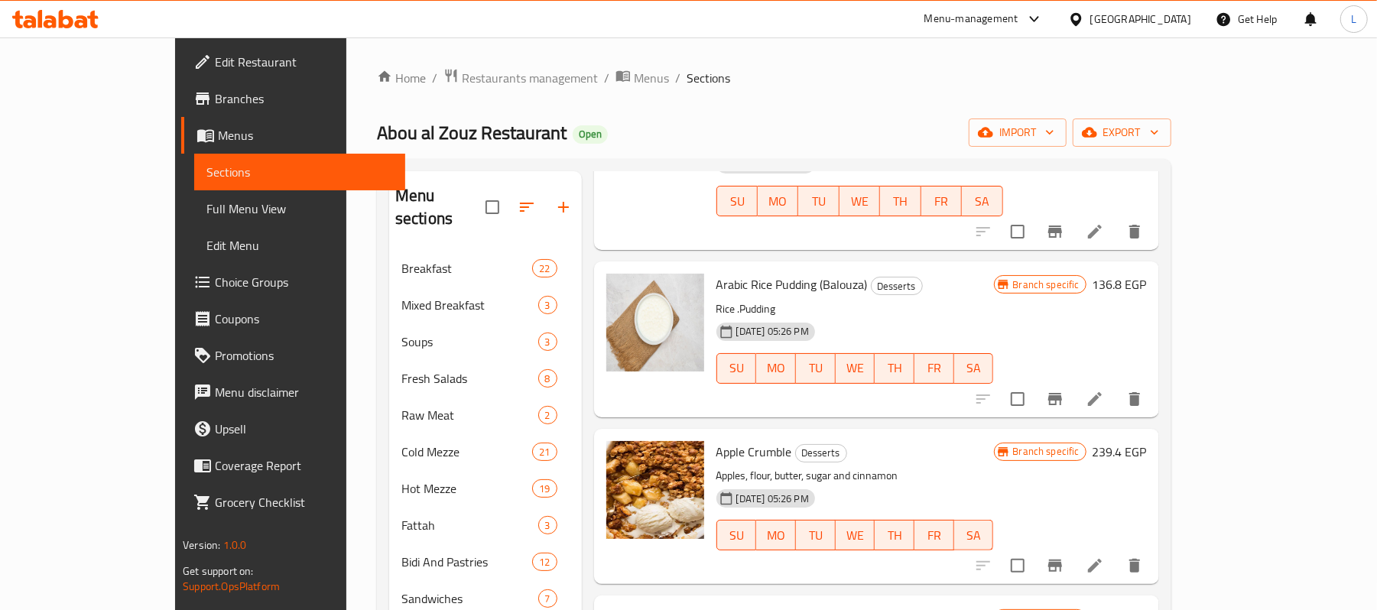
scroll to position [815, 0]
click at [1064, 555] on icon "Branch-specific-item" at bounding box center [1055, 564] width 18 height 18
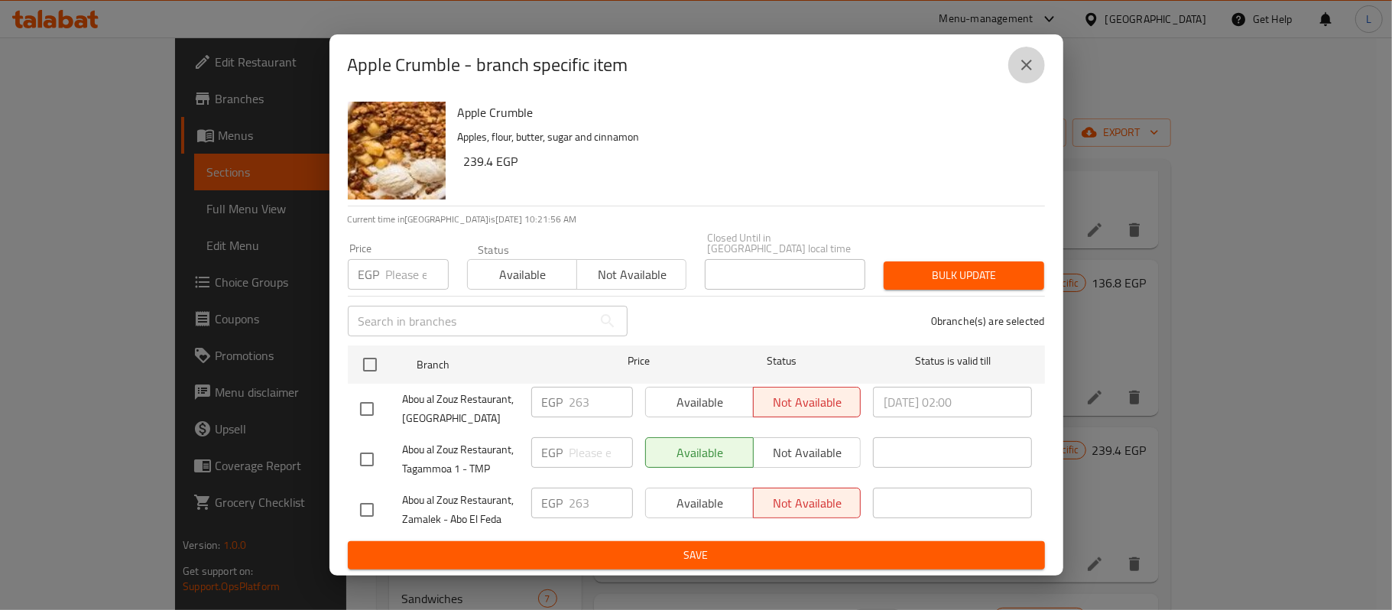
click at [1032, 74] on icon "close" at bounding box center [1026, 65] width 18 height 18
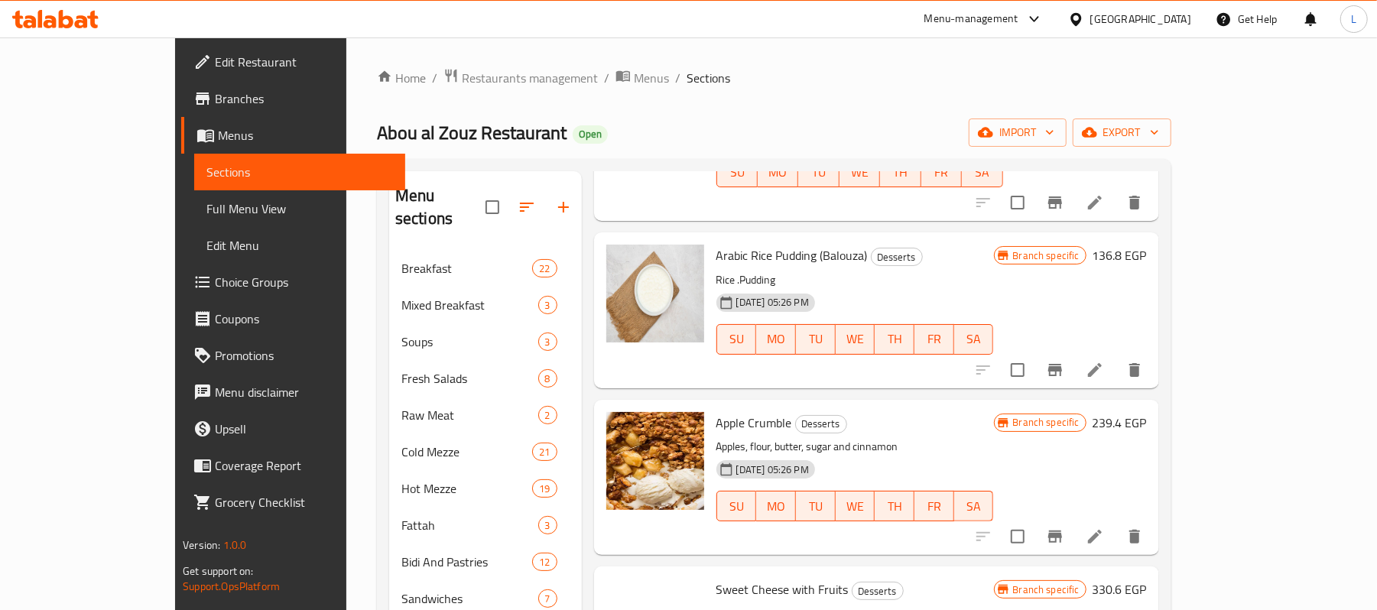
scroll to position [855, 0]
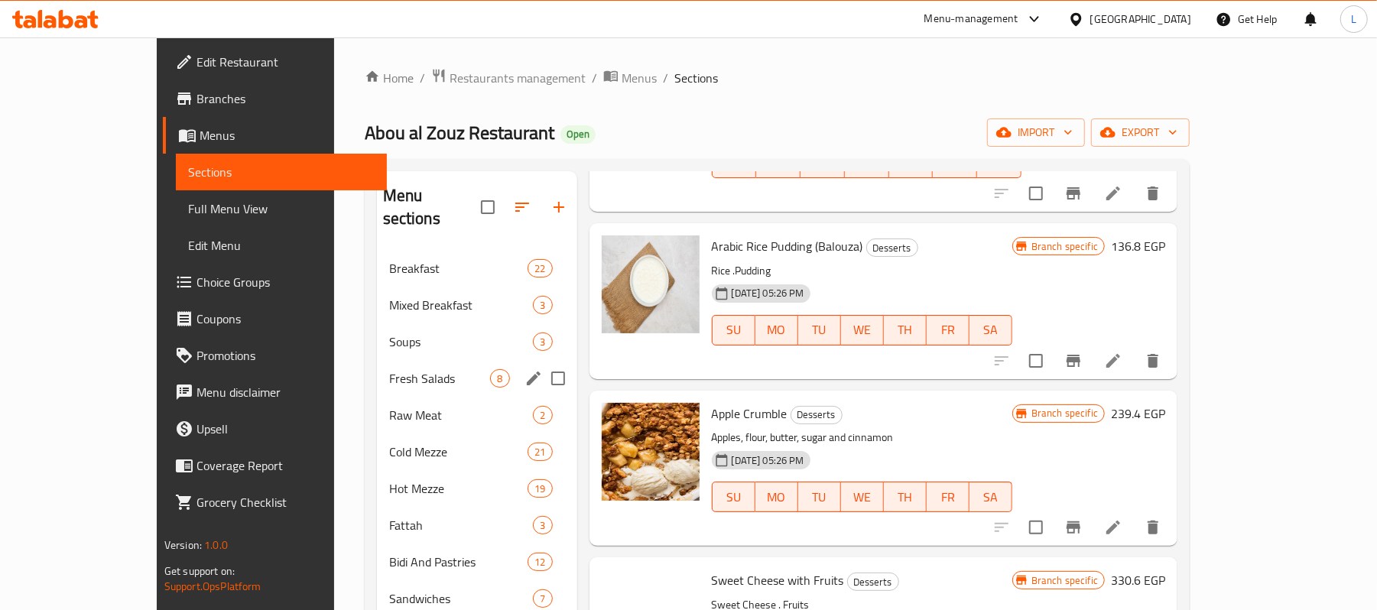
click at [377, 360] on div "Fresh Salads 8" at bounding box center [477, 378] width 200 height 37
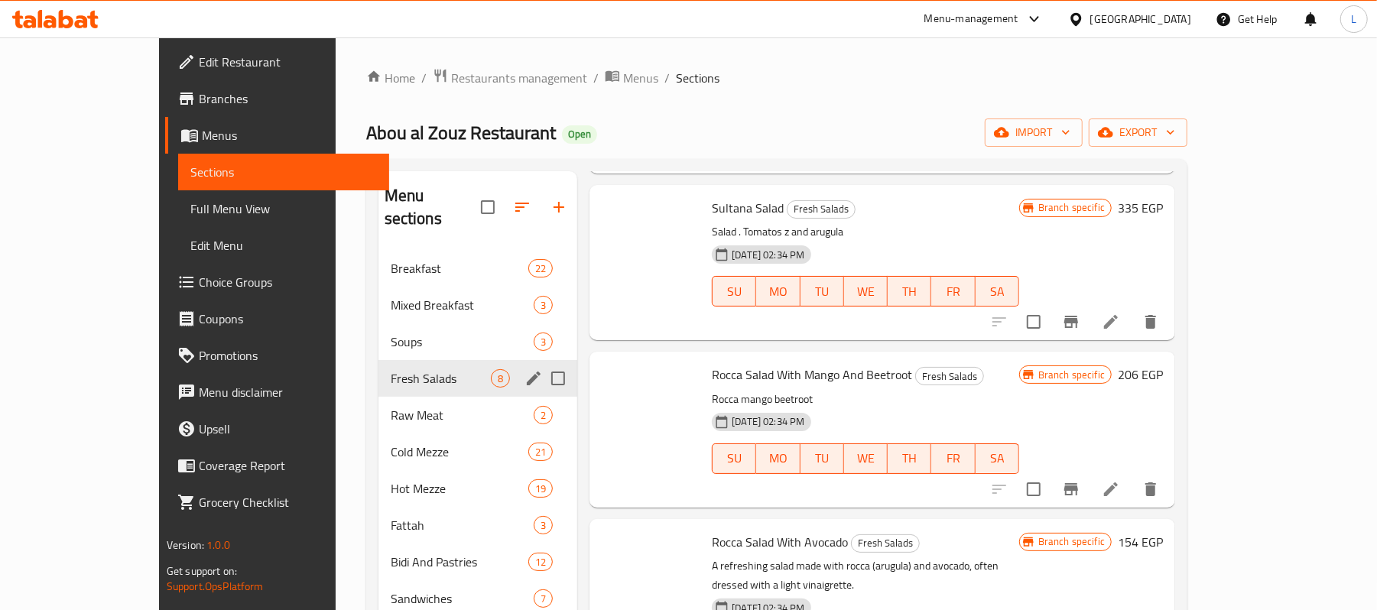
scroll to position [688, 0]
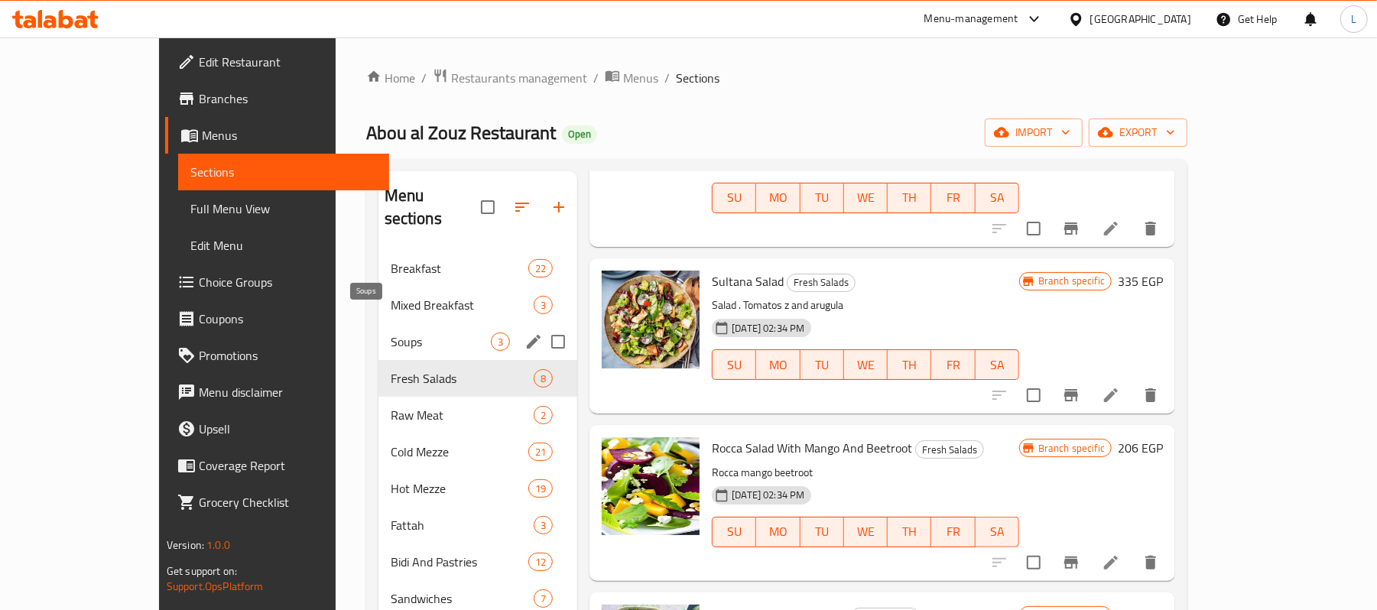
click at [391, 332] on span "Soups" at bounding box center [441, 341] width 100 height 18
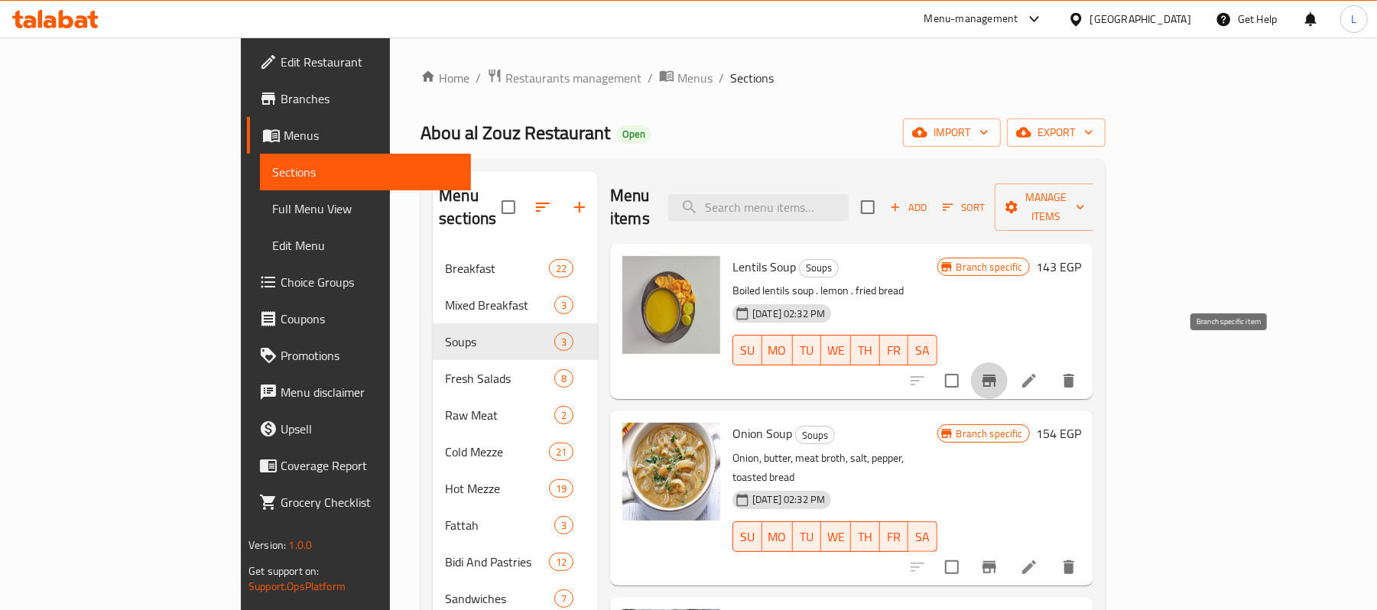
click at [998, 371] on icon "Branch-specific-item" at bounding box center [989, 380] width 18 height 18
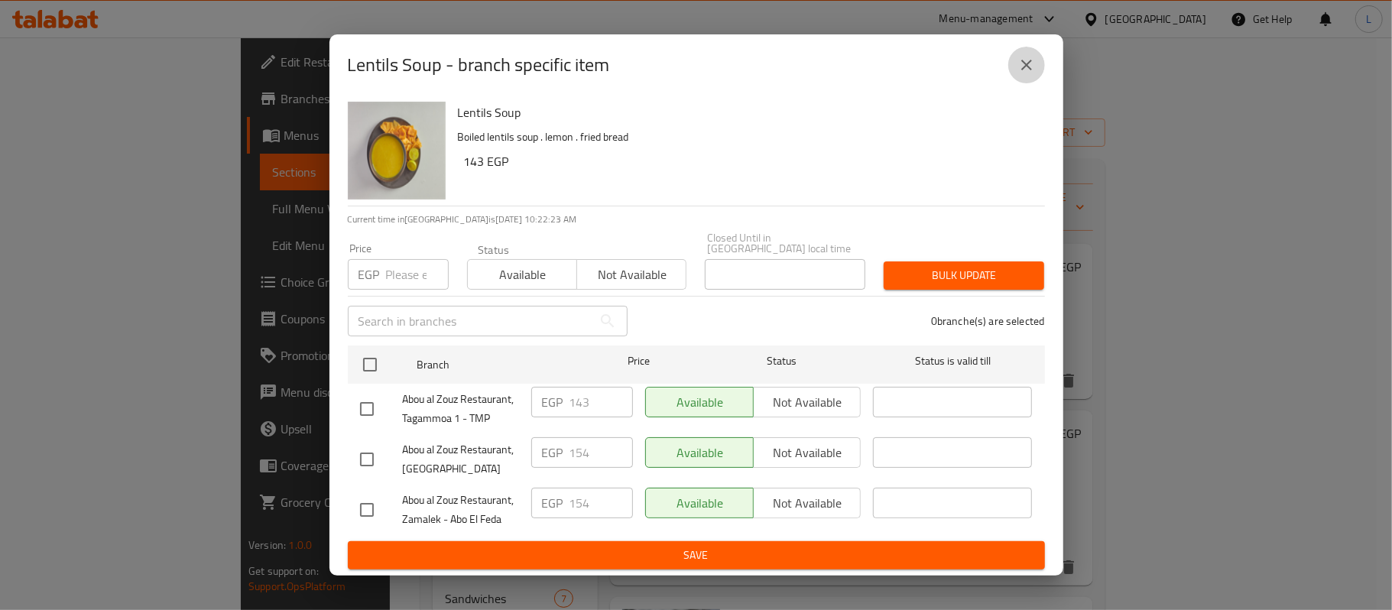
click at [1013, 74] on button "close" at bounding box center [1026, 65] width 37 height 37
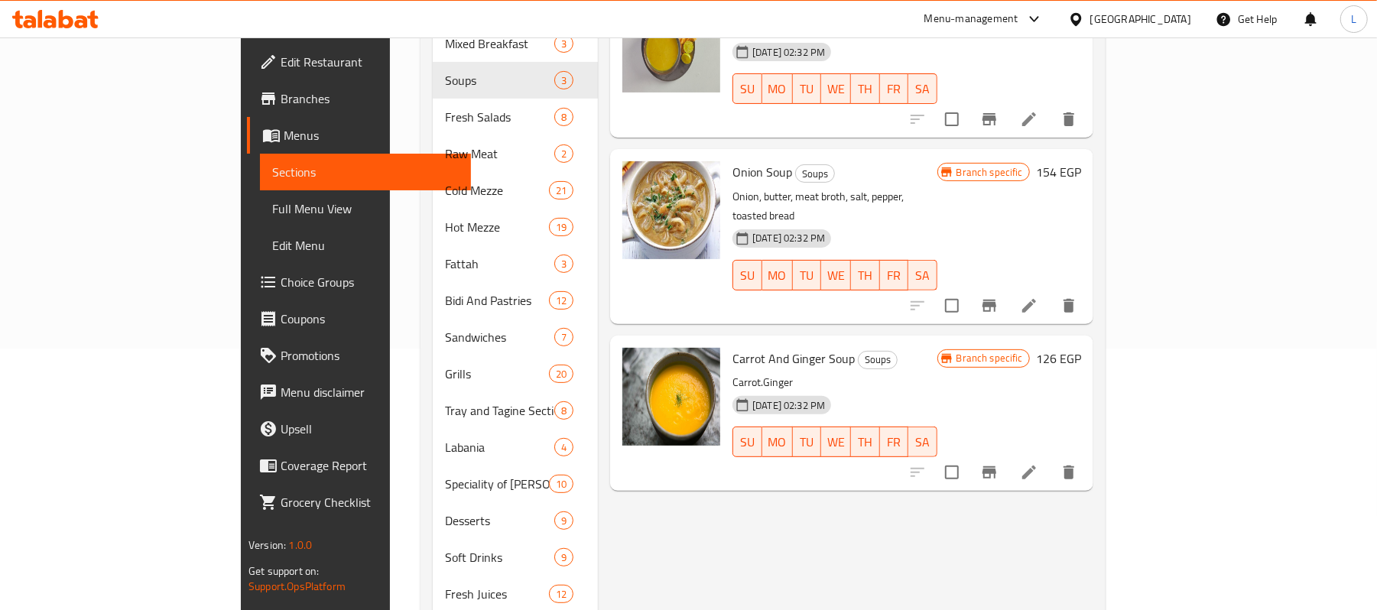
scroll to position [290, 0]
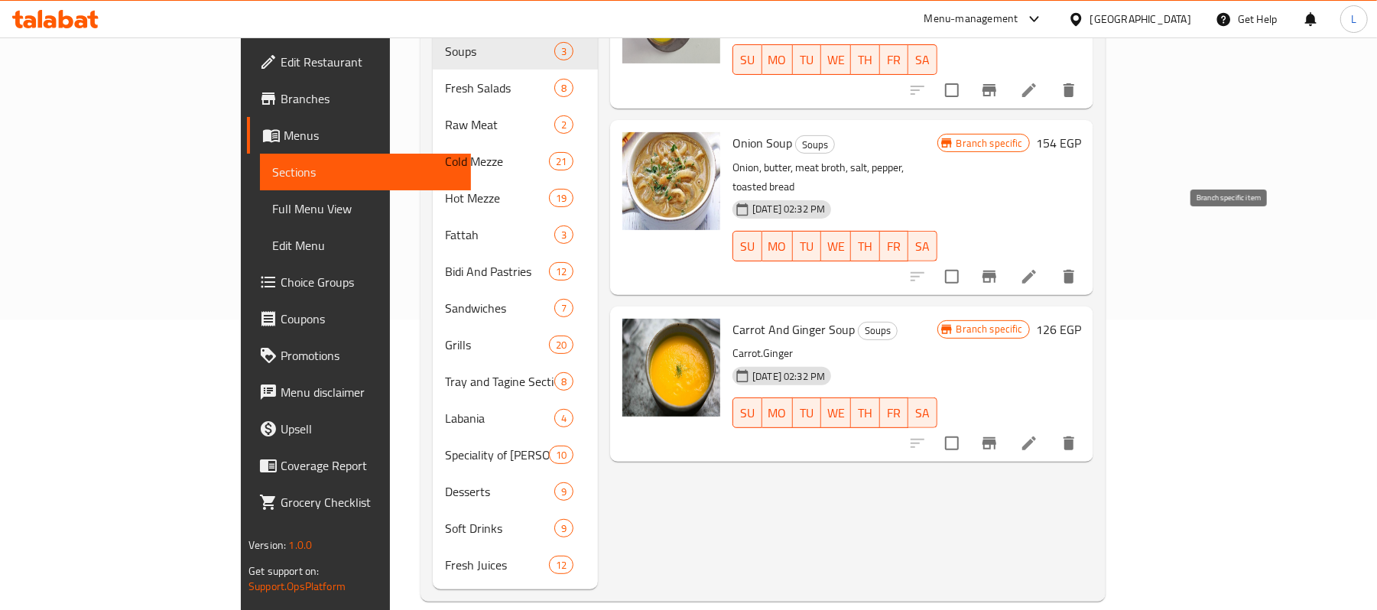
click at [998, 268] on icon "Branch-specific-item" at bounding box center [989, 277] width 18 height 18
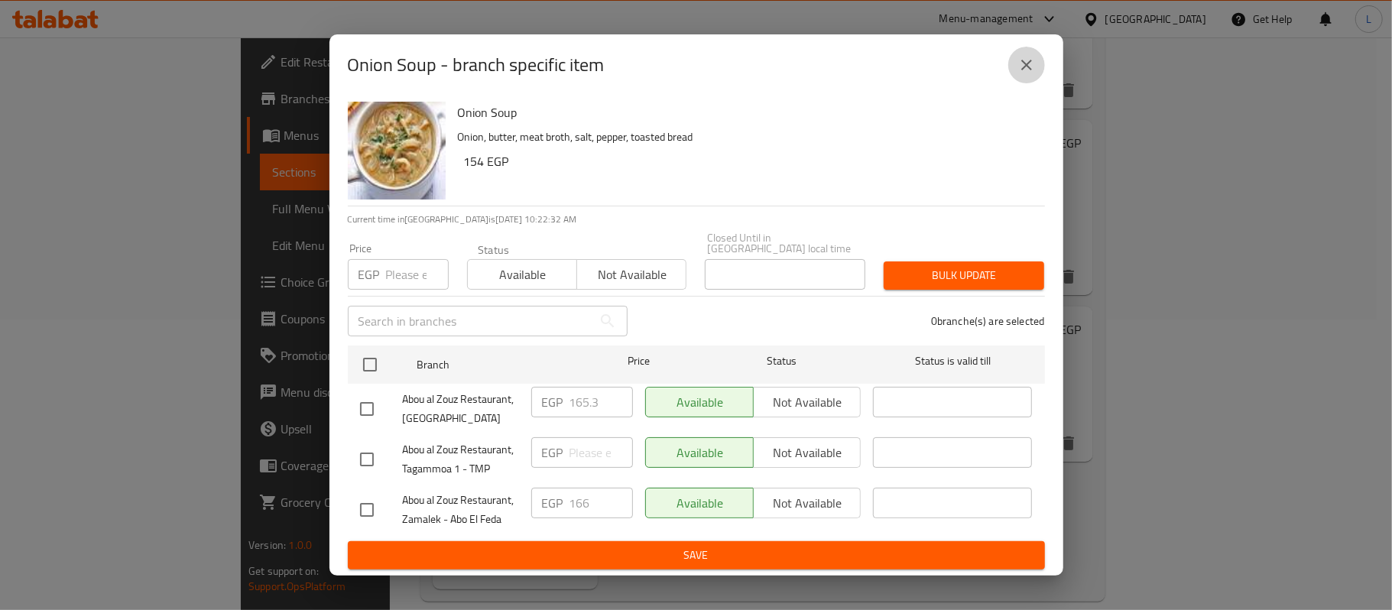
click at [1022, 74] on icon "close" at bounding box center [1026, 65] width 18 height 18
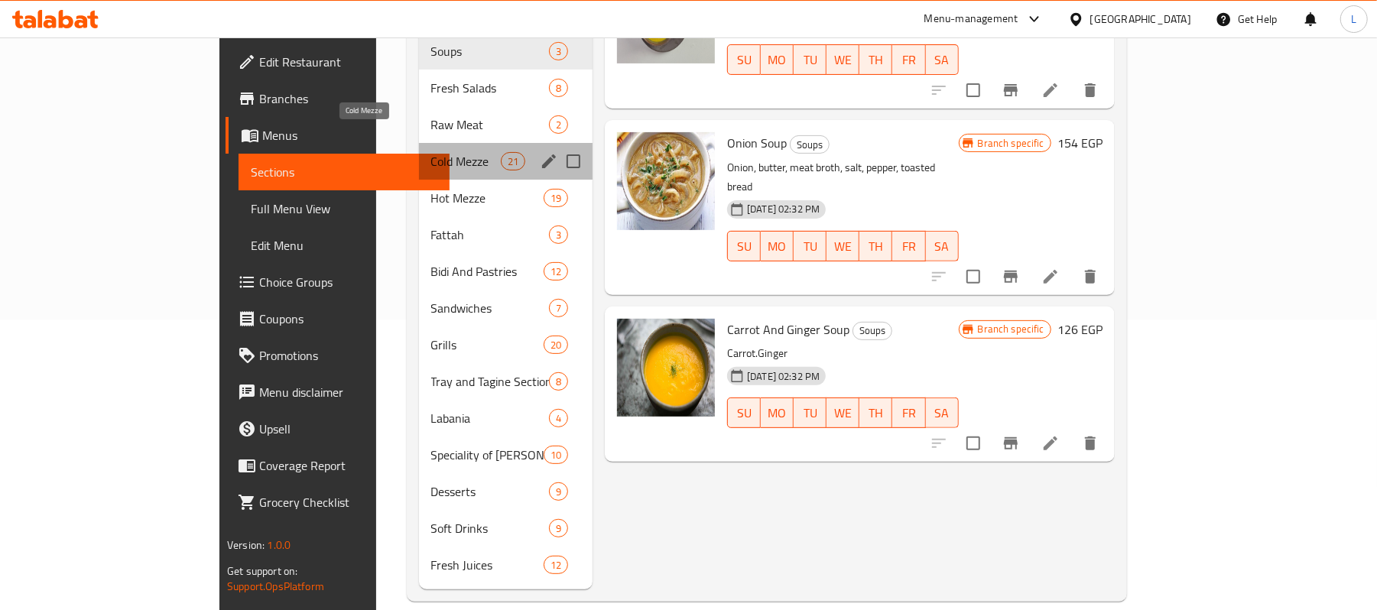
click at [431, 152] on span "Cold Mezze" at bounding box center [466, 161] width 70 height 18
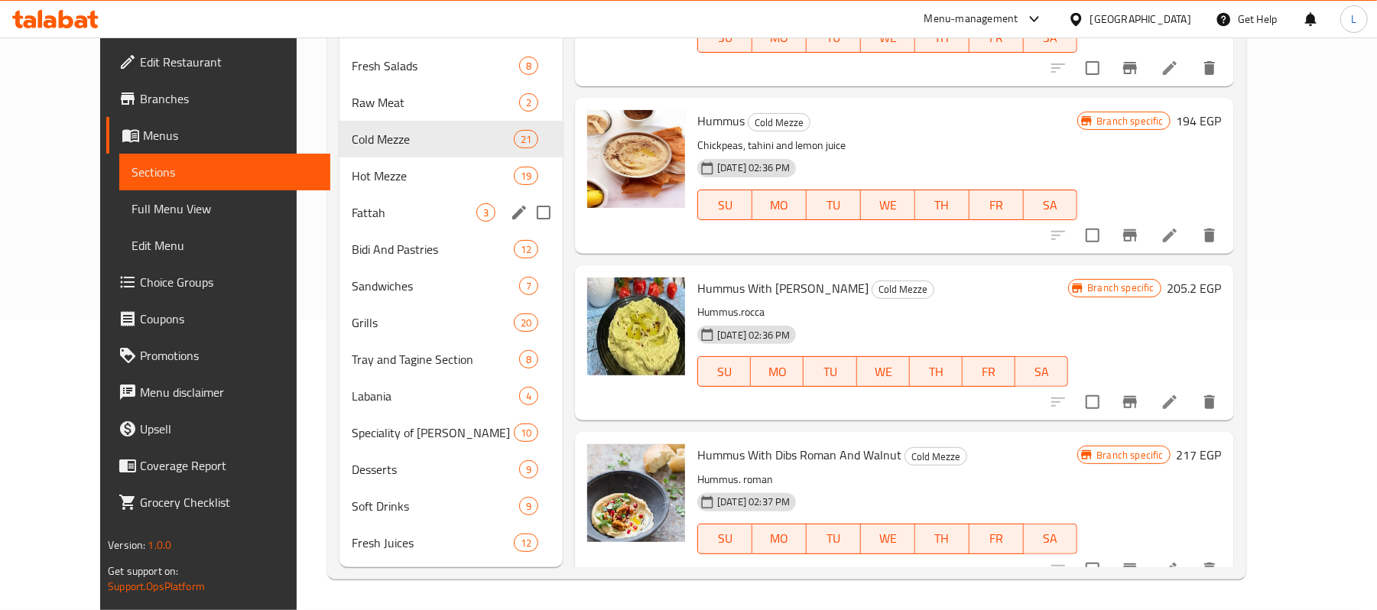
click at [355, 226] on div "Fattah 3" at bounding box center [451, 212] width 224 height 37
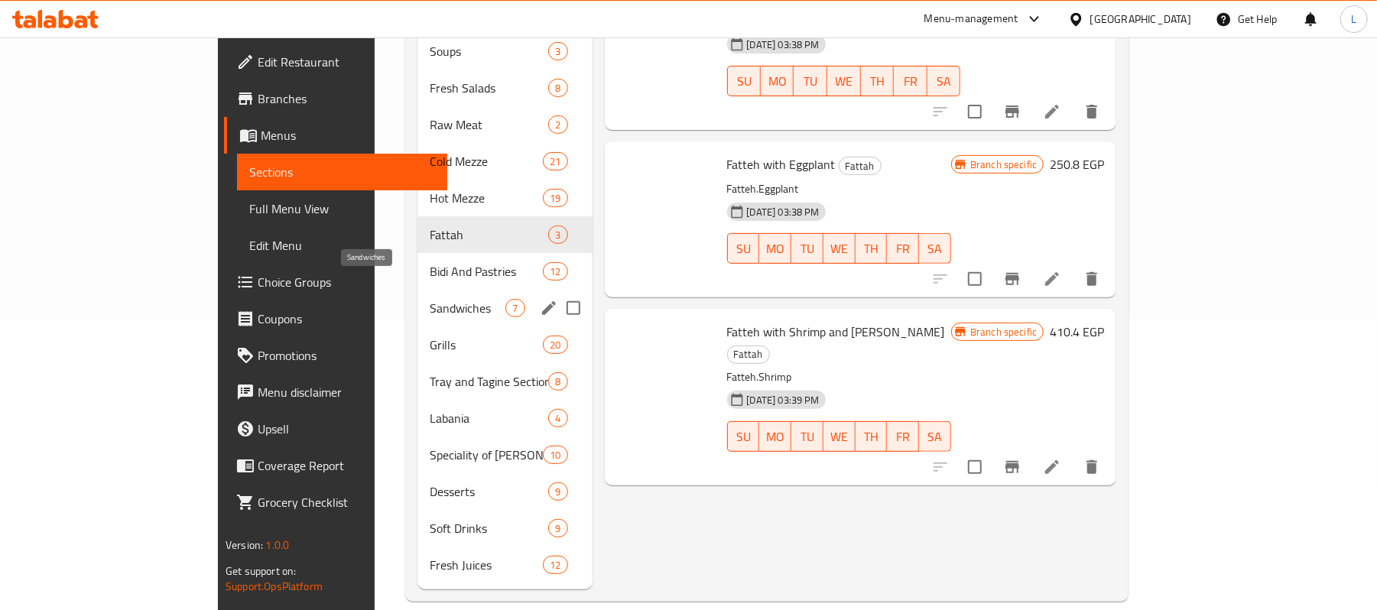
click at [417, 297] on div "Sandwiches 7" at bounding box center [504, 308] width 175 height 37
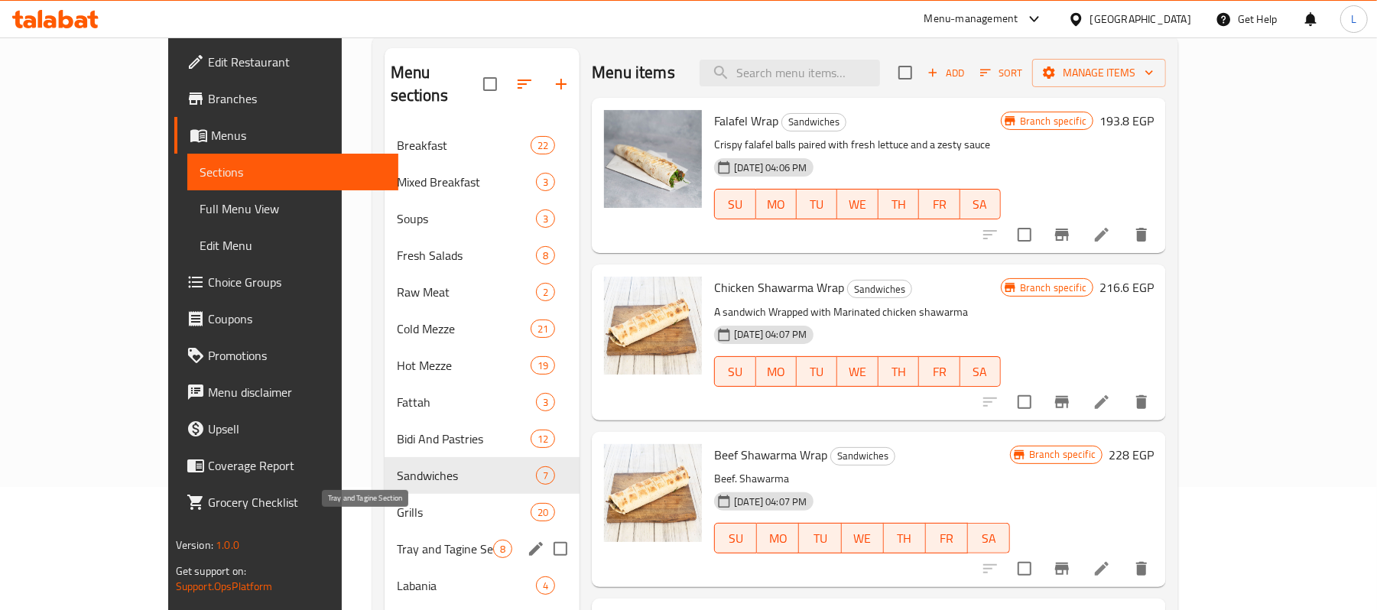
scroll to position [86, 0]
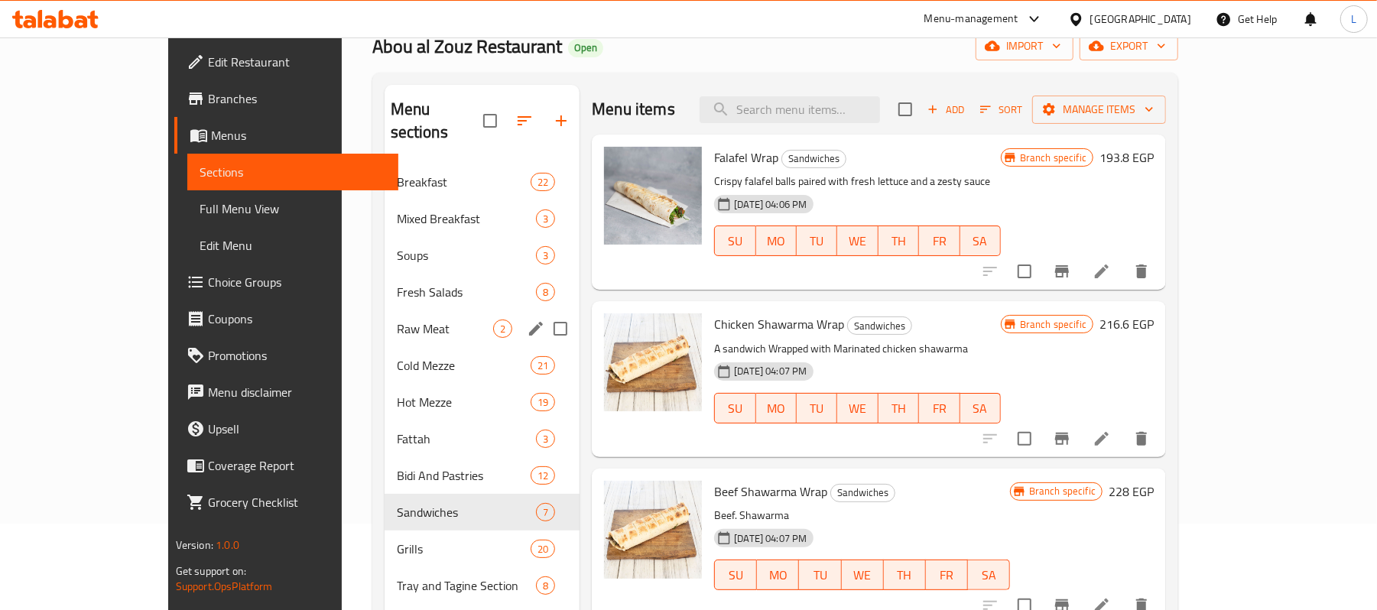
click at [384, 318] on div "Raw Meat 2" at bounding box center [482, 328] width 196 height 37
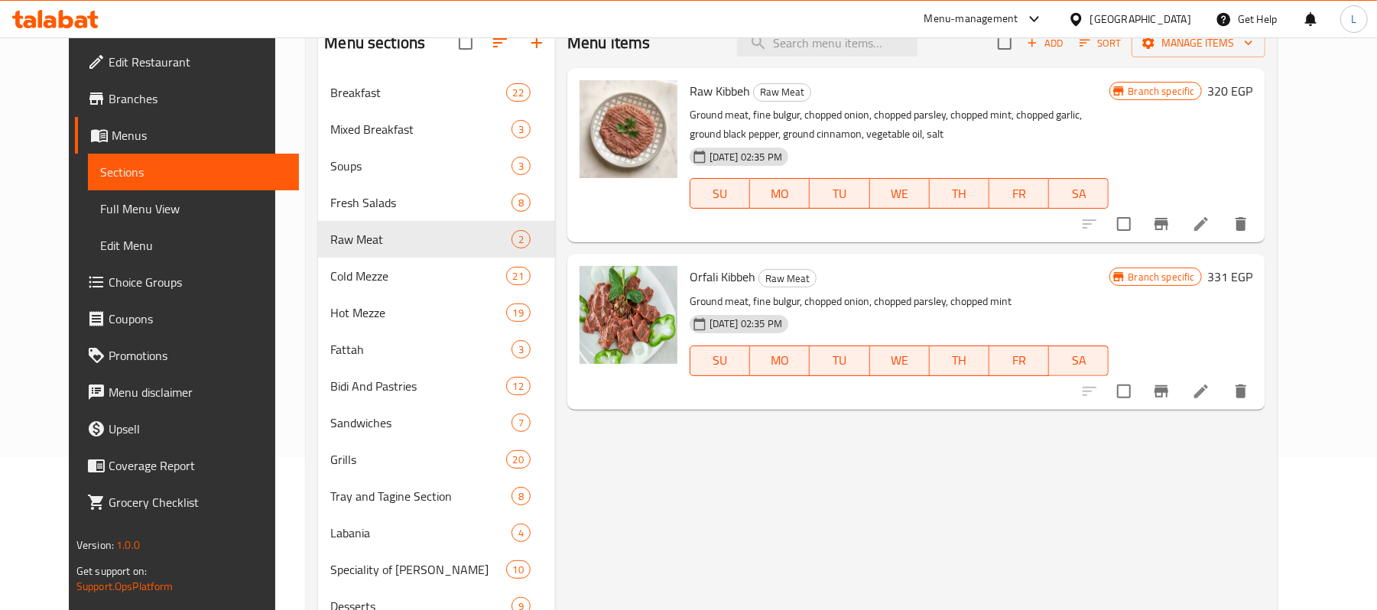
scroll to position [188, 0]
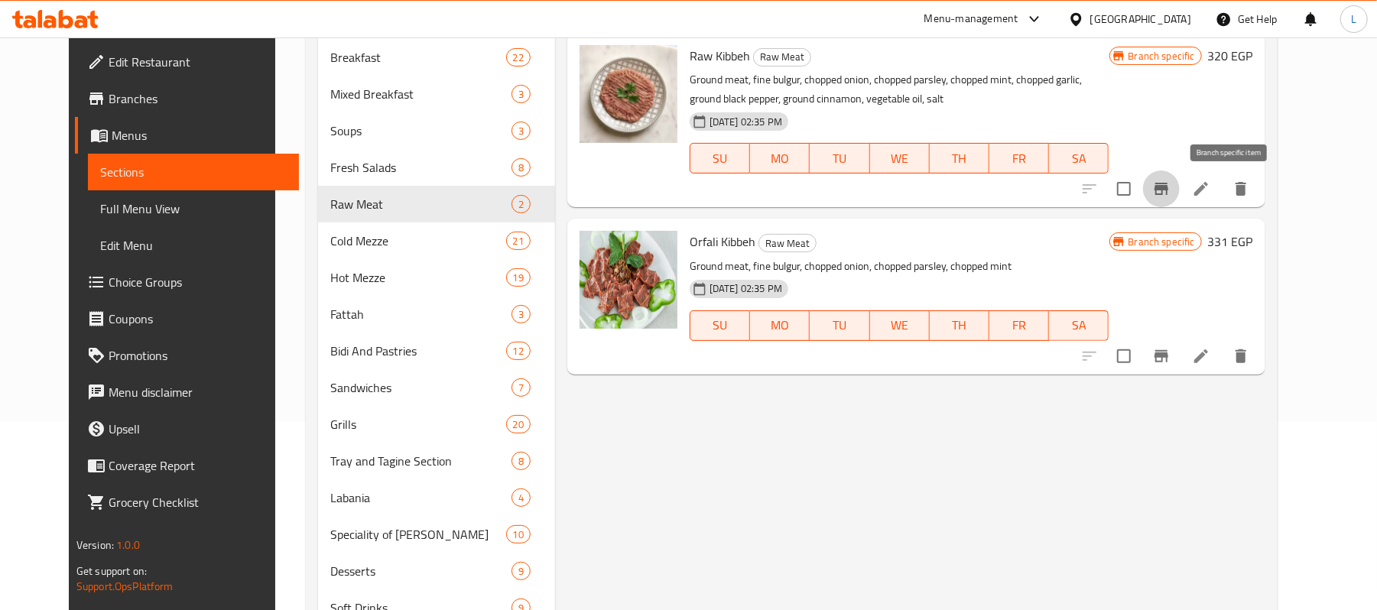
click at [1168, 190] on icon "Branch-specific-item" at bounding box center [1161, 189] width 14 height 12
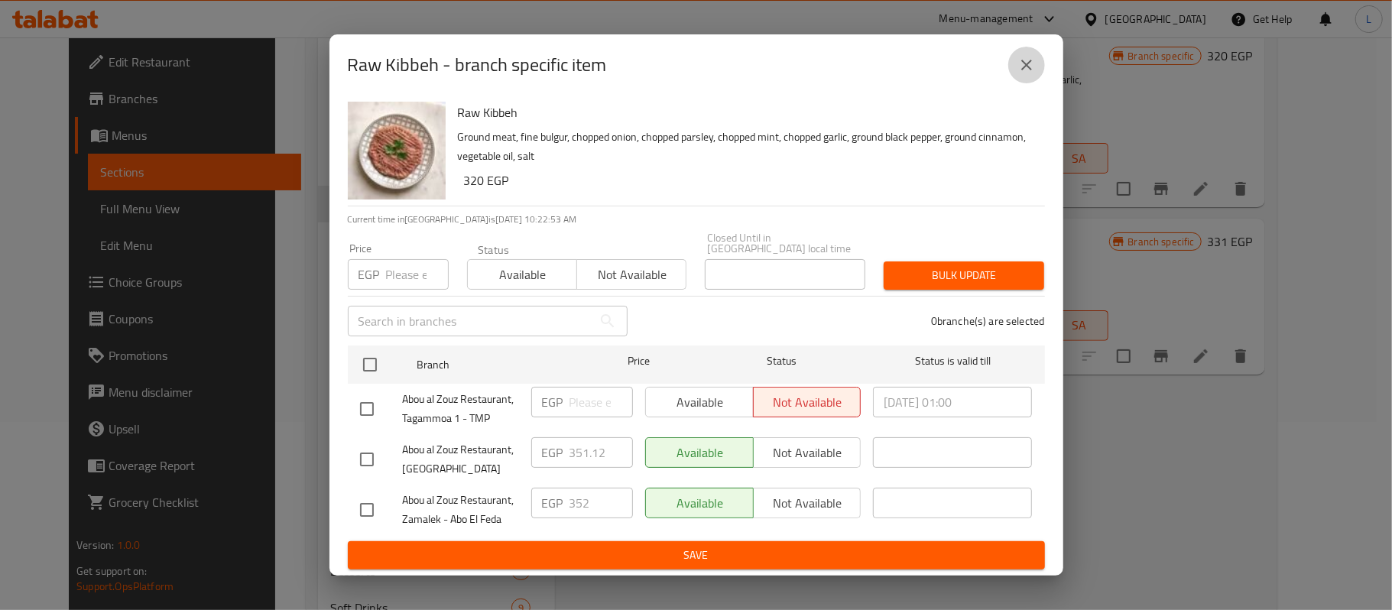
click at [1024, 83] on button "close" at bounding box center [1026, 65] width 37 height 37
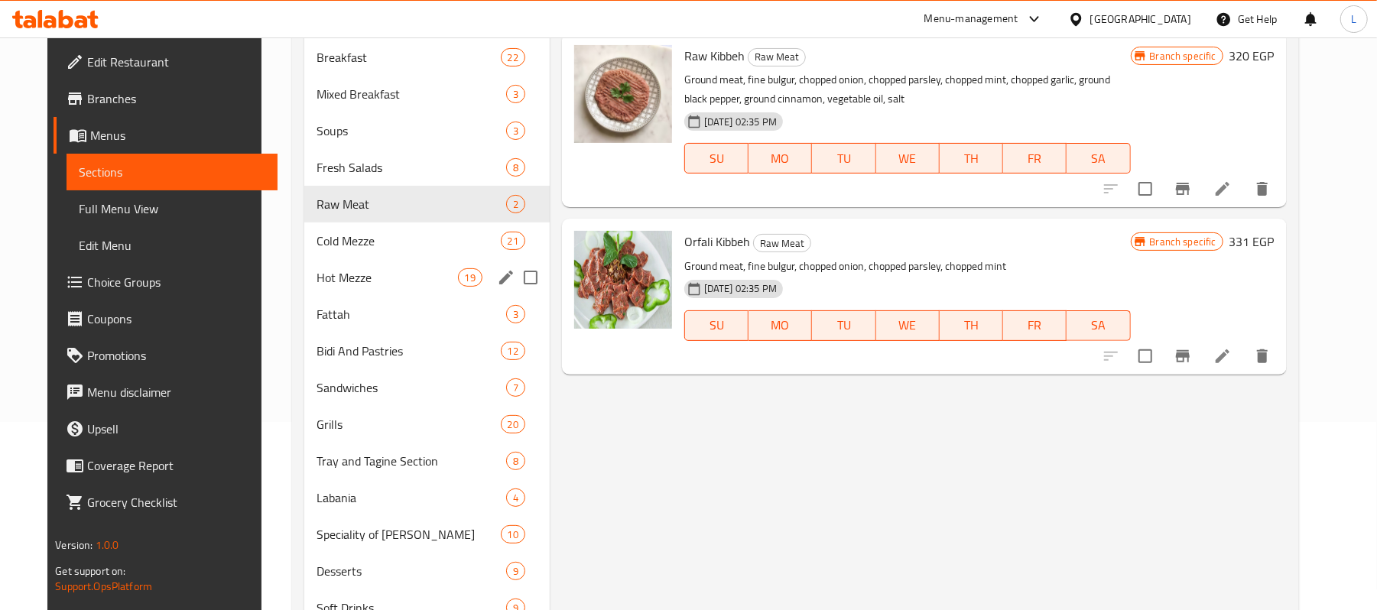
click at [343, 290] on div "Hot Mezze 19" at bounding box center [426, 277] width 245 height 37
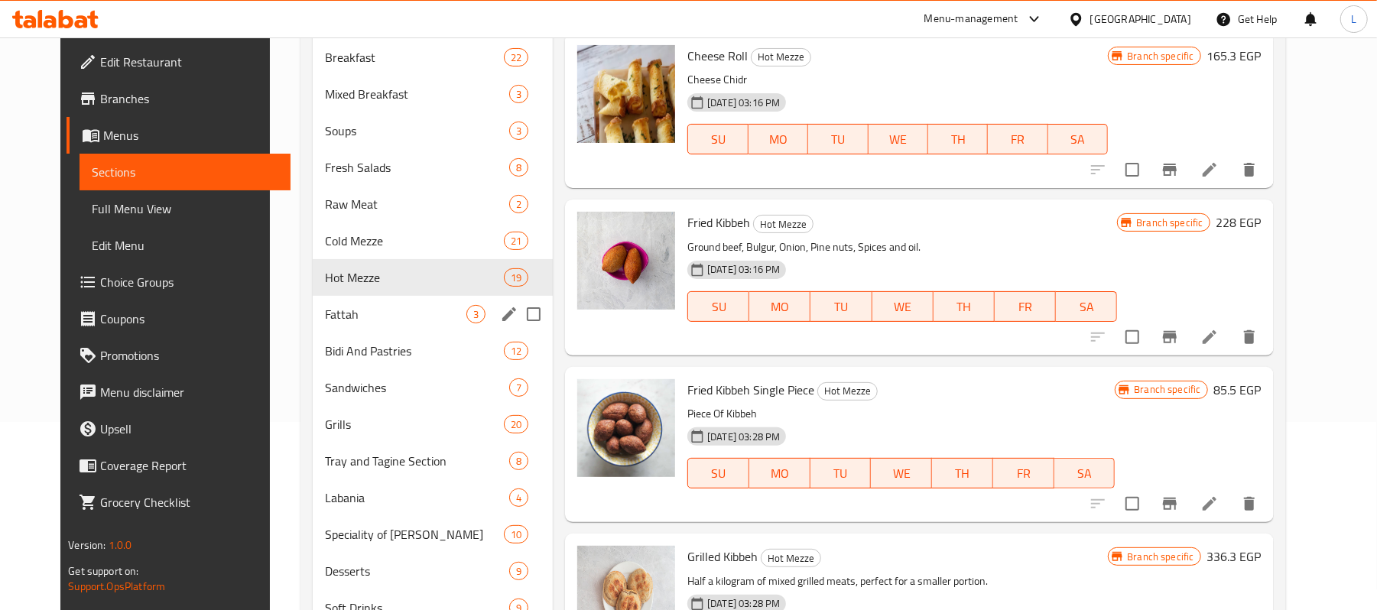
click at [319, 327] on div "Fattah 3" at bounding box center [433, 314] width 240 height 37
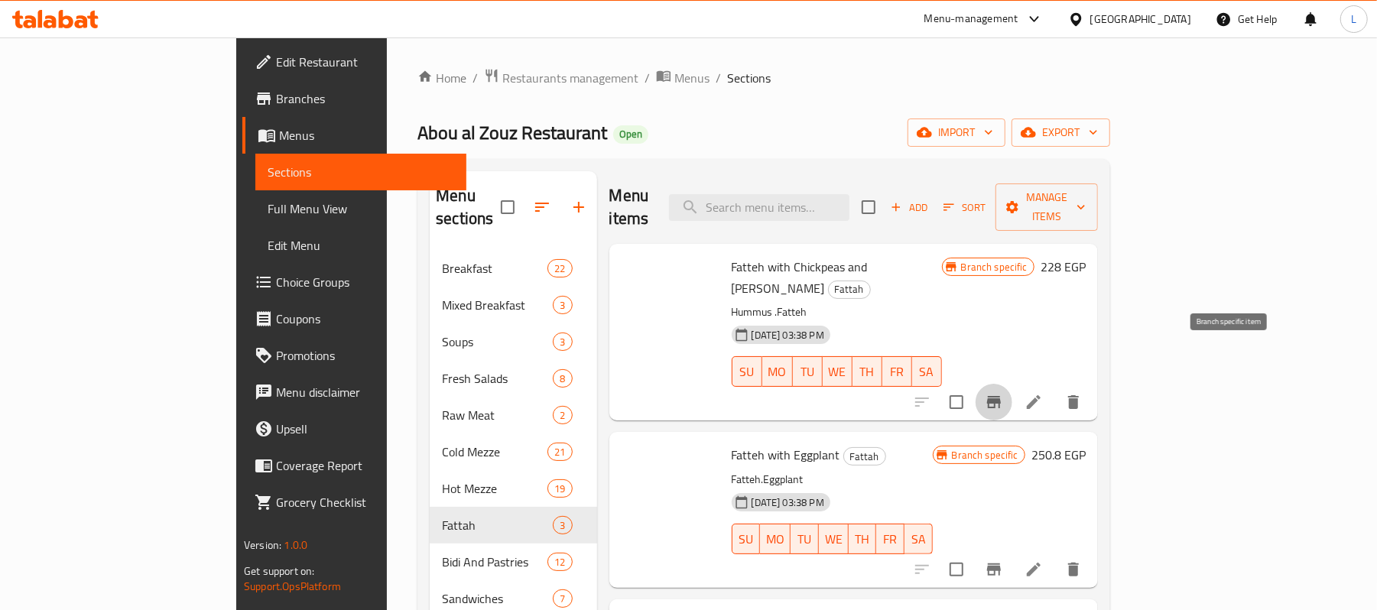
click at [1003, 393] on icon "Branch-specific-item" at bounding box center [993, 402] width 18 height 18
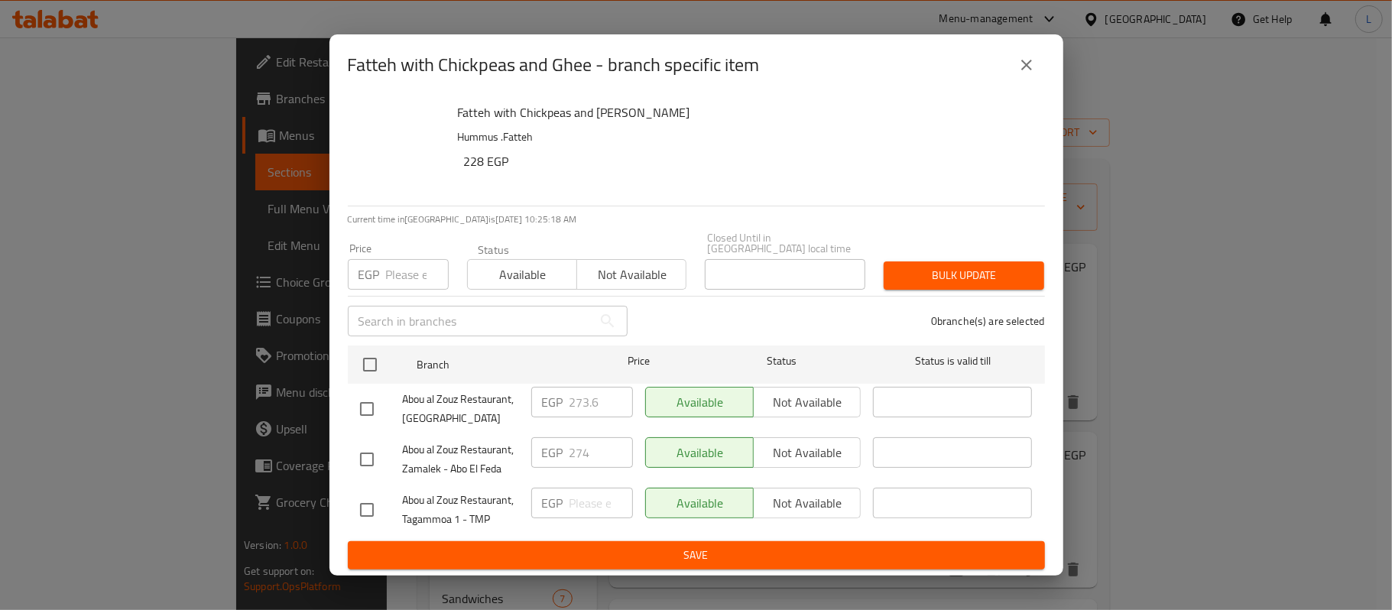
click at [1030, 73] on icon "close" at bounding box center [1026, 65] width 18 height 18
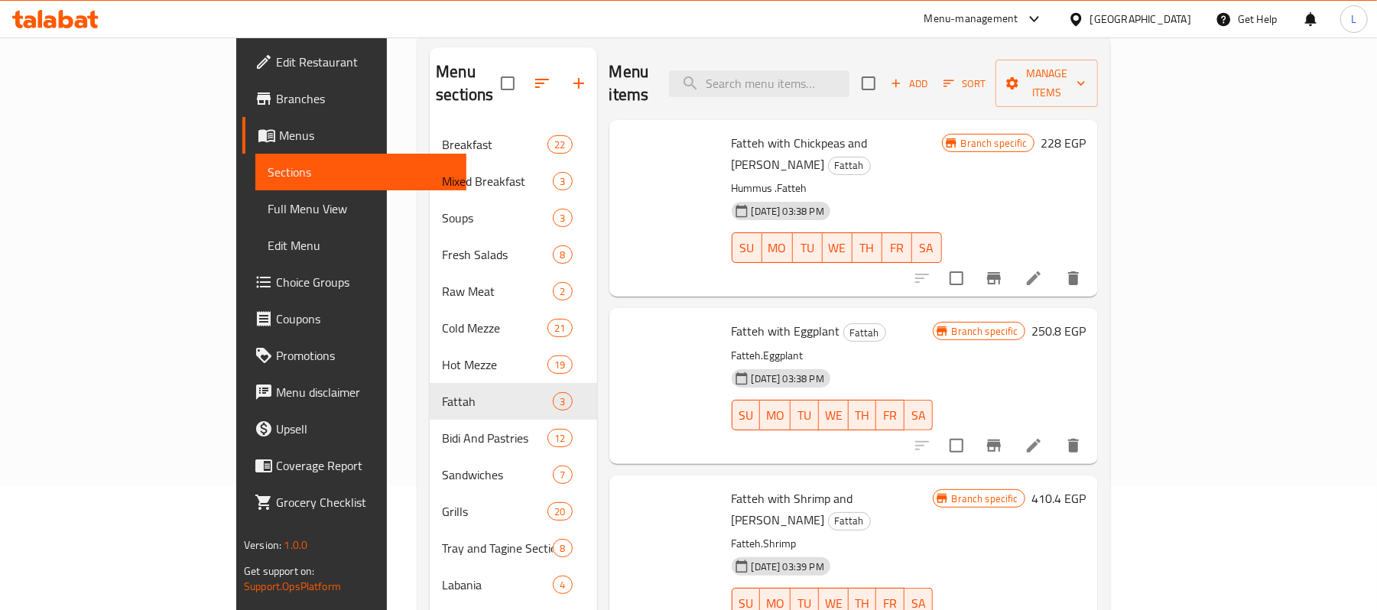
scroll to position [290, 0]
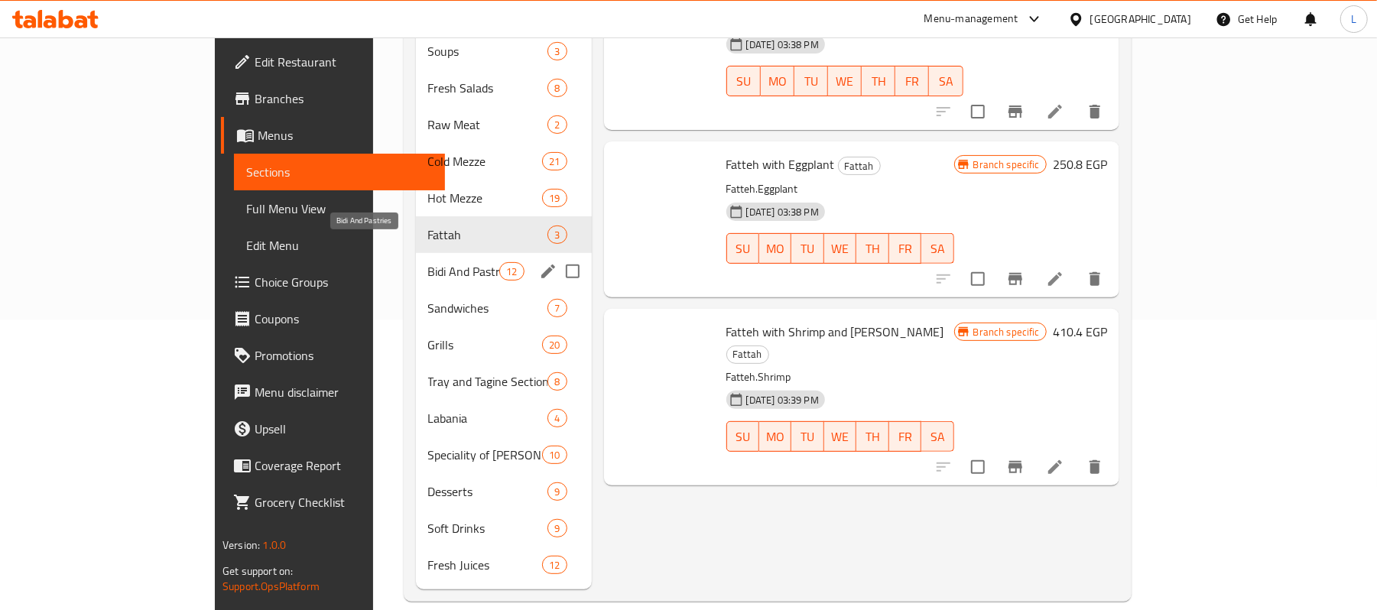
click at [428, 262] on span "Bidi And Pastries" at bounding box center [464, 271] width 72 height 18
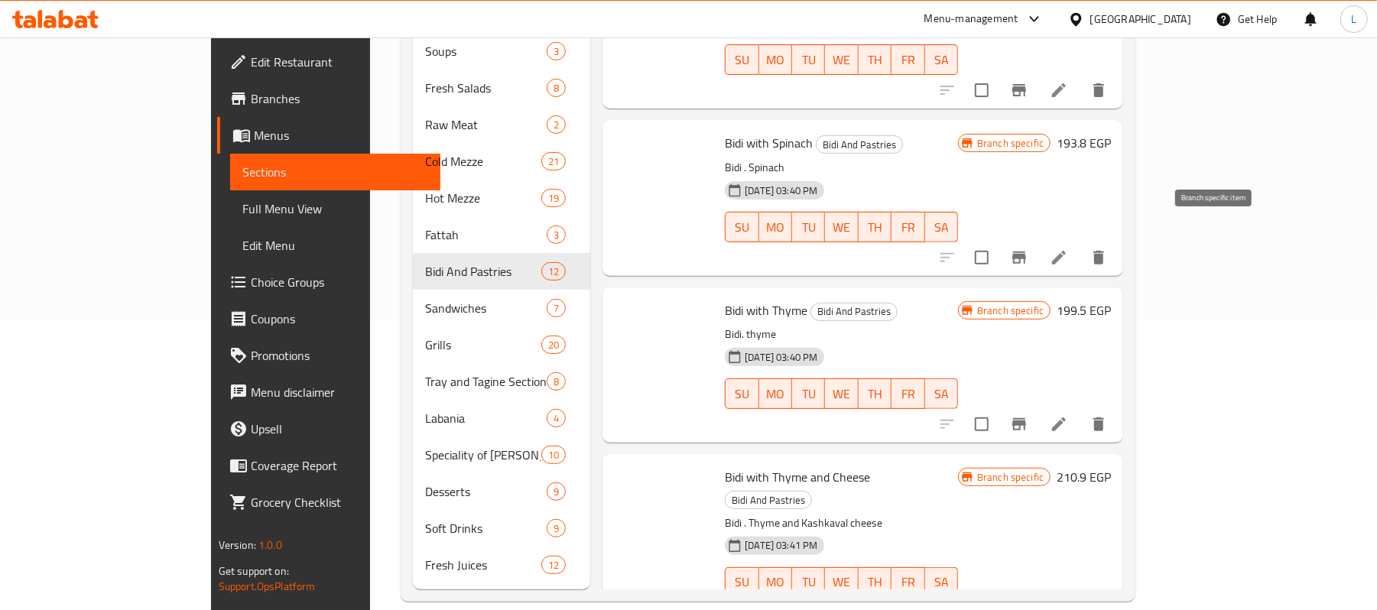
click at [1037, 248] on button "Branch-specific-item" at bounding box center [1019, 257] width 37 height 37
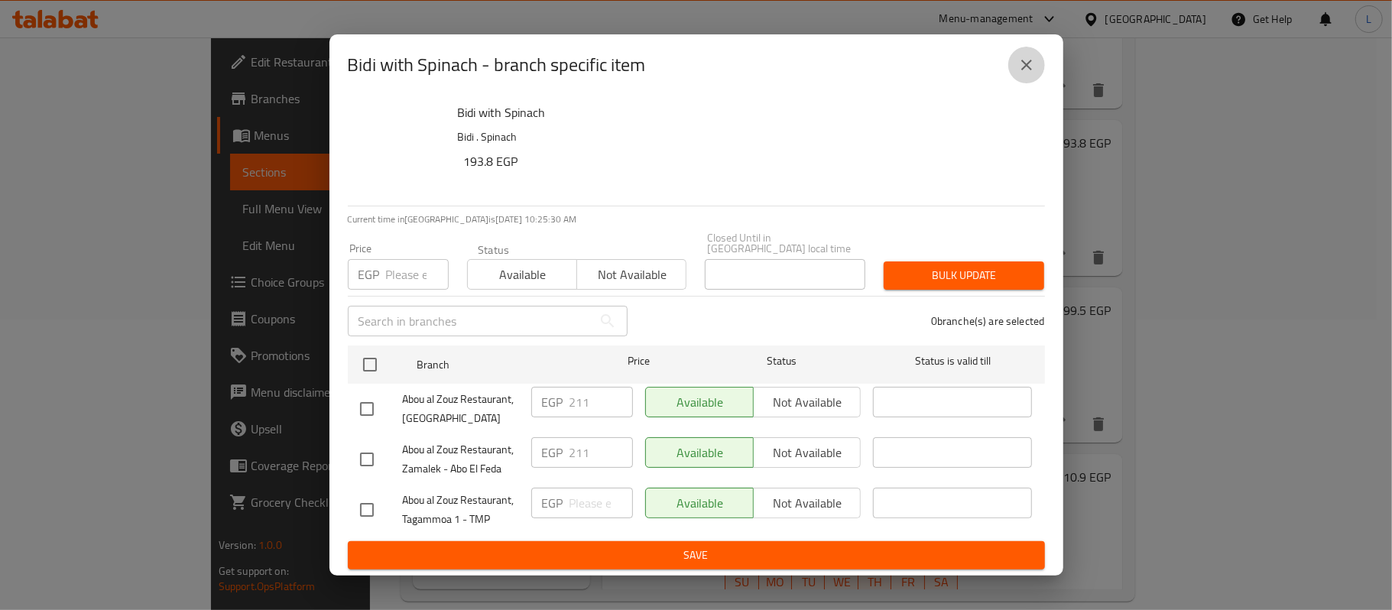
click at [1027, 74] on icon "close" at bounding box center [1026, 65] width 18 height 18
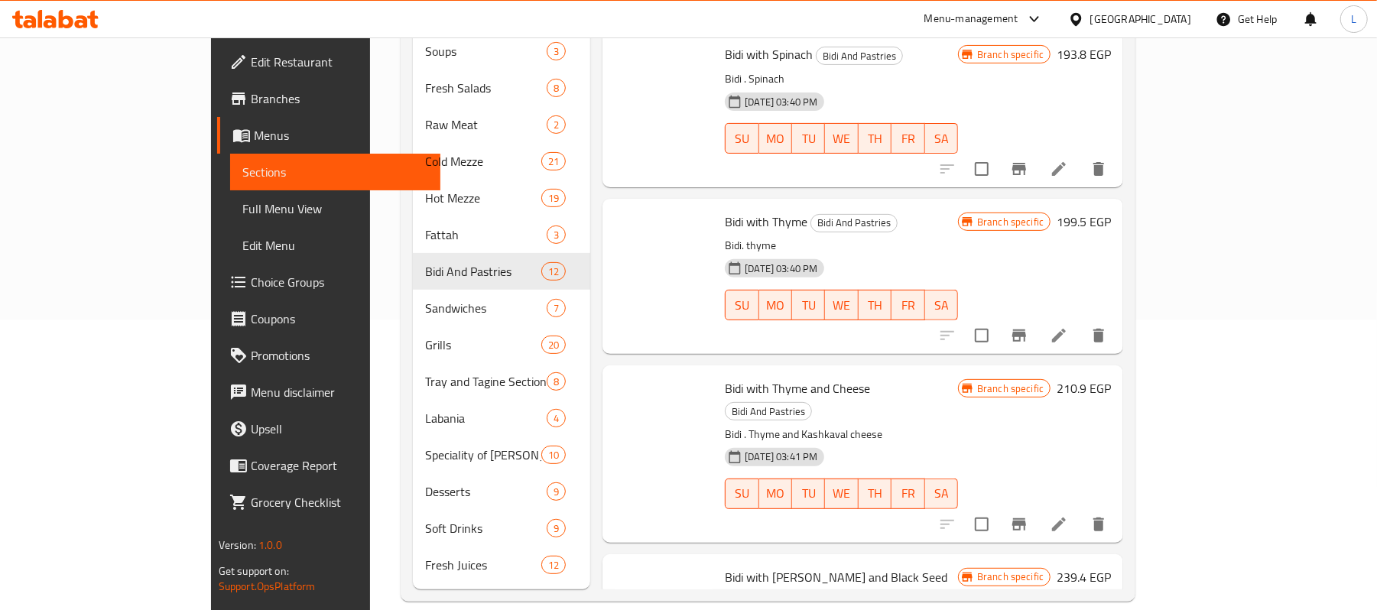
scroll to position [203, 0]
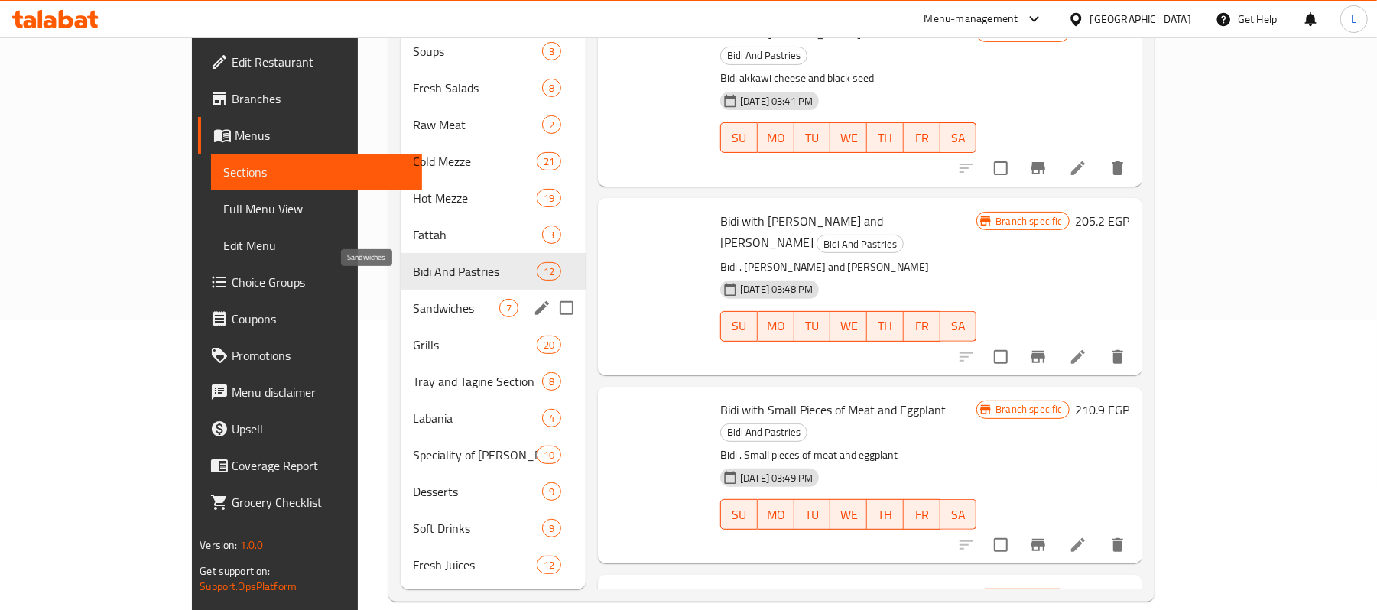
click at [413, 299] on span "Sandwiches" at bounding box center [456, 308] width 86 height 18
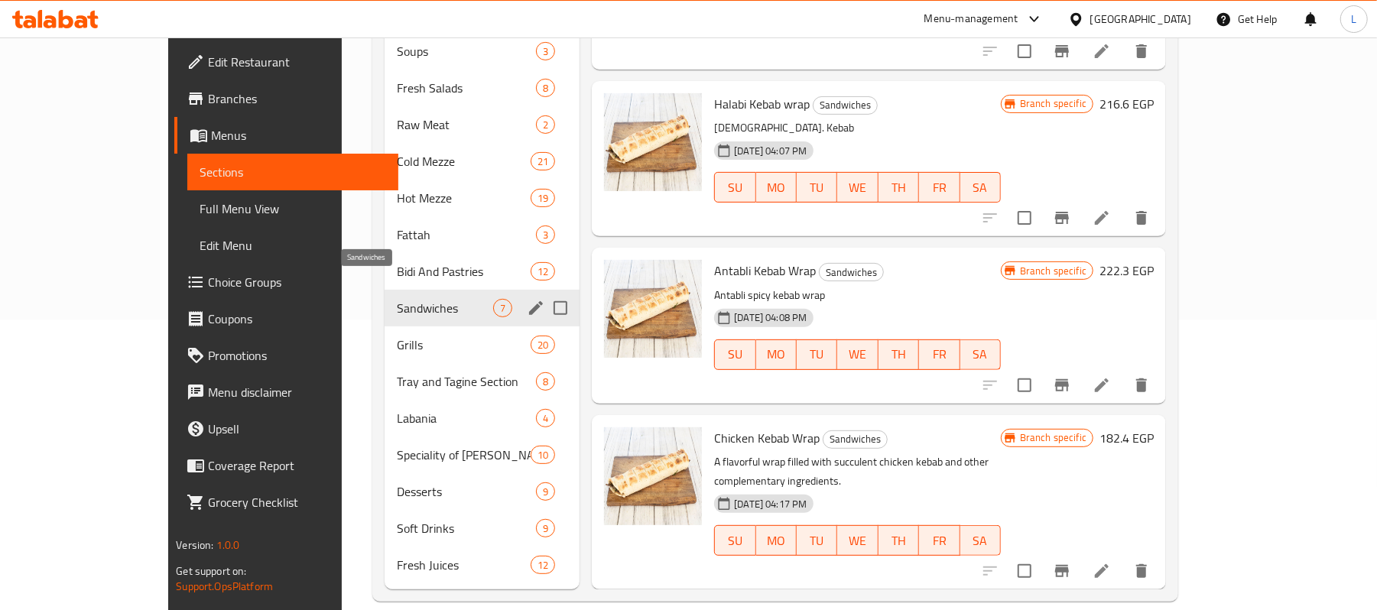
scroll to position [521, 0]
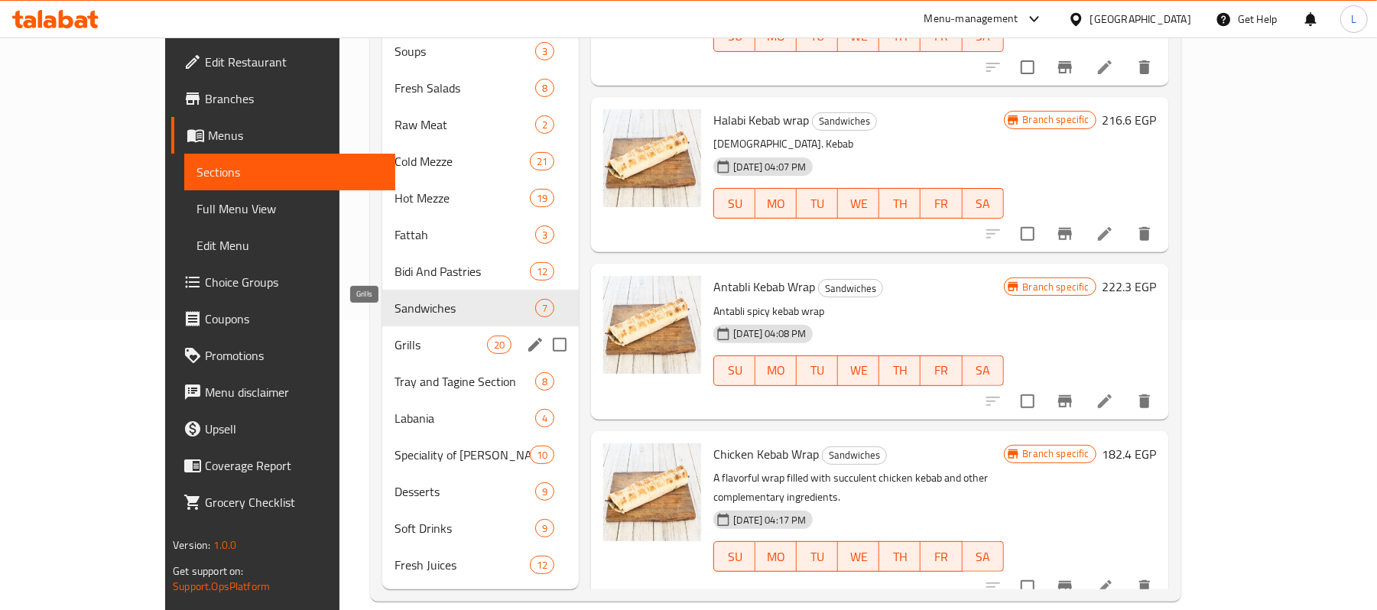
click at [394, 336] on span "Grills" at bounding box center [440, 345] width 92 height 18
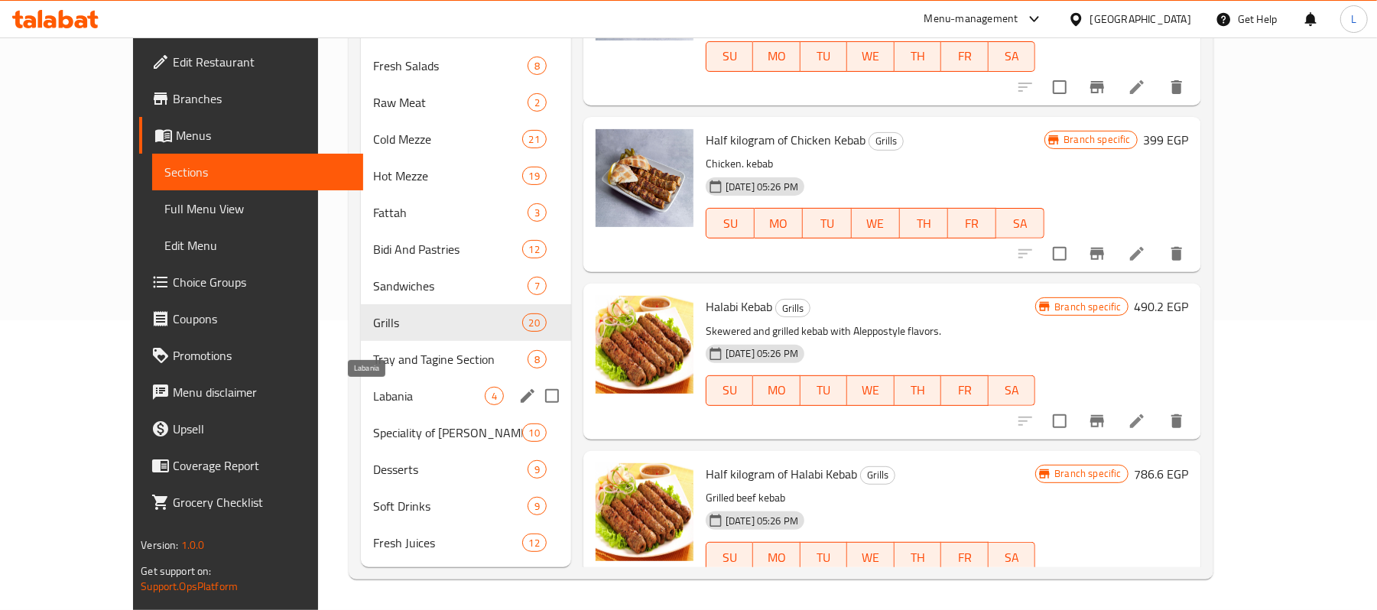
click at [373, 397] on span "Labania" at bounding box center [428, 396] width 111 height 18
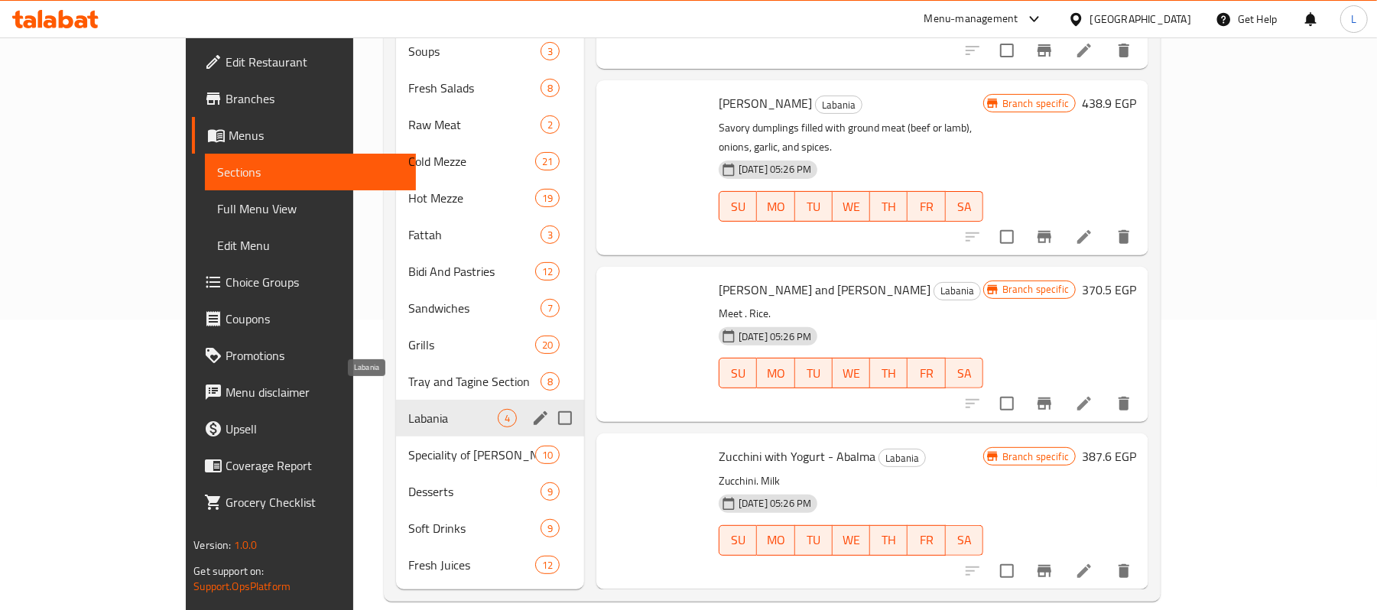
scroll to position [20, 0]
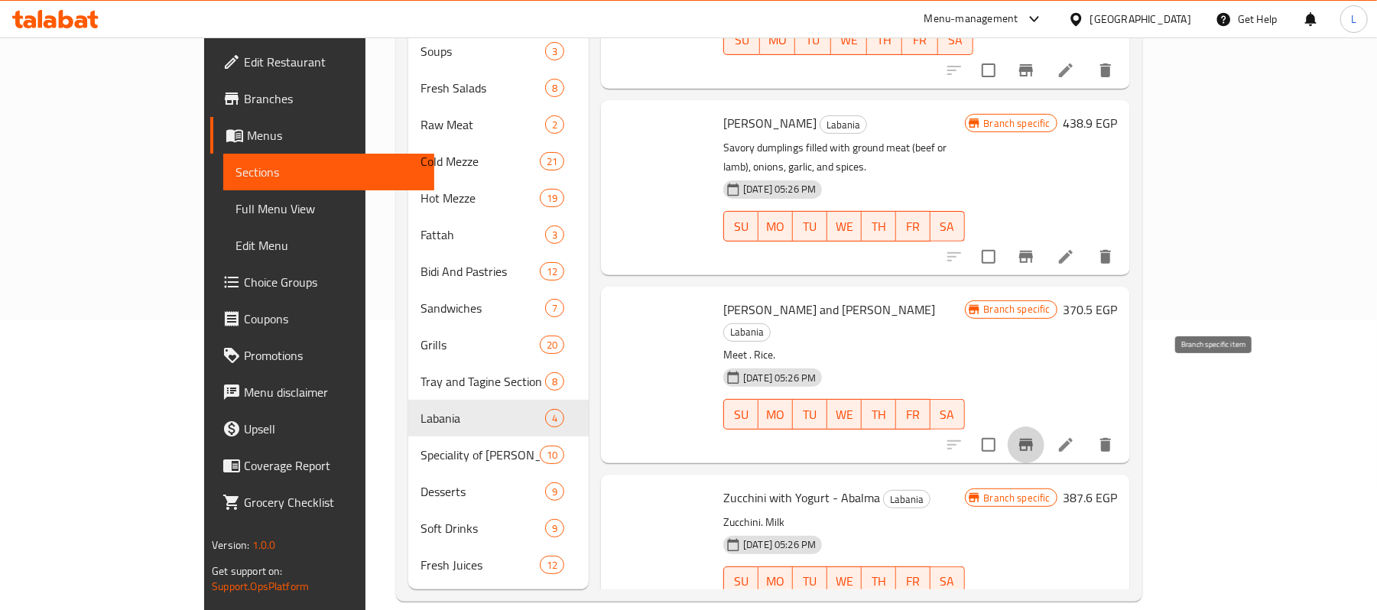
click at [1035, 436] on icon "Branch-specific-item" at bounding box center [1026, 445] width 18 height 18
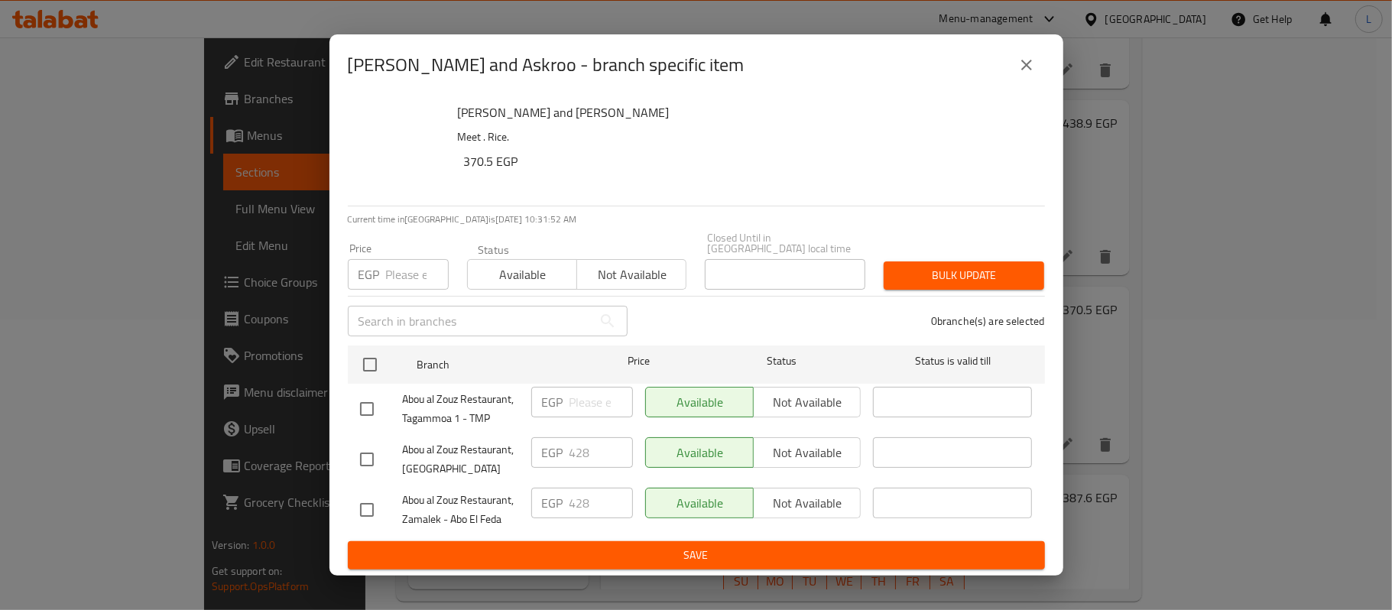
click at [1030, 65] on icon "close" at bounding box center [1026, 65] width 18 height 18
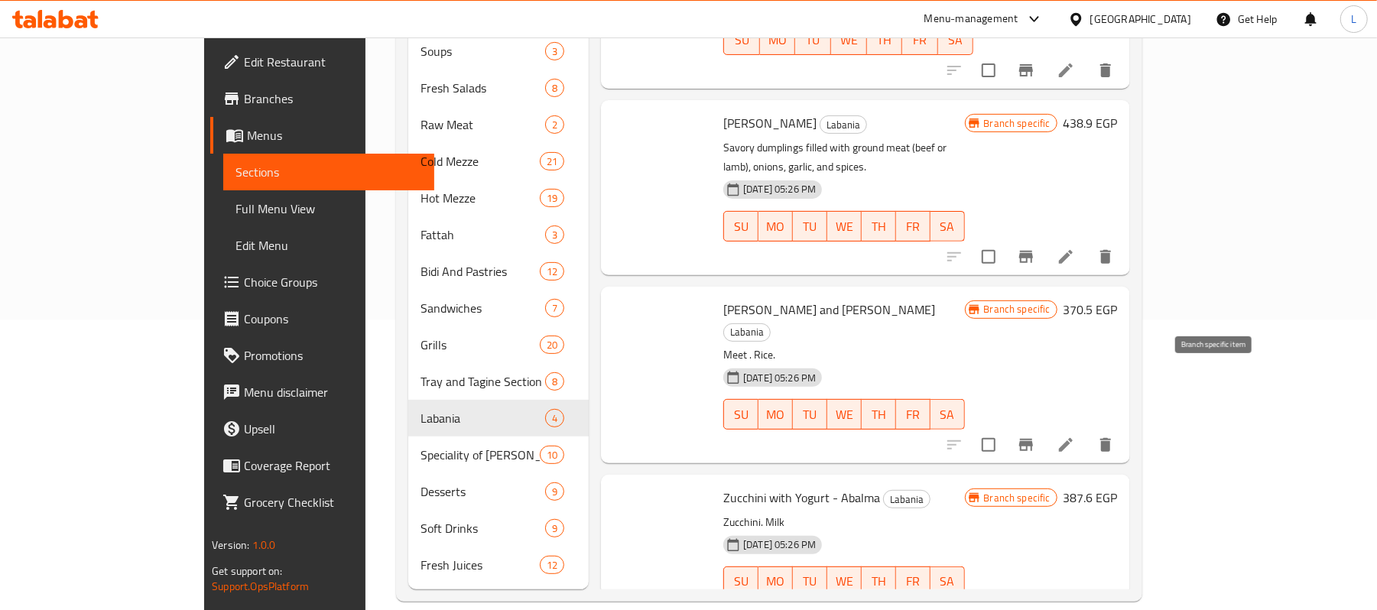
click at [1044, 426] on button "Branch-specific-item" at bounding box center [1025, 444] width 37 height 37
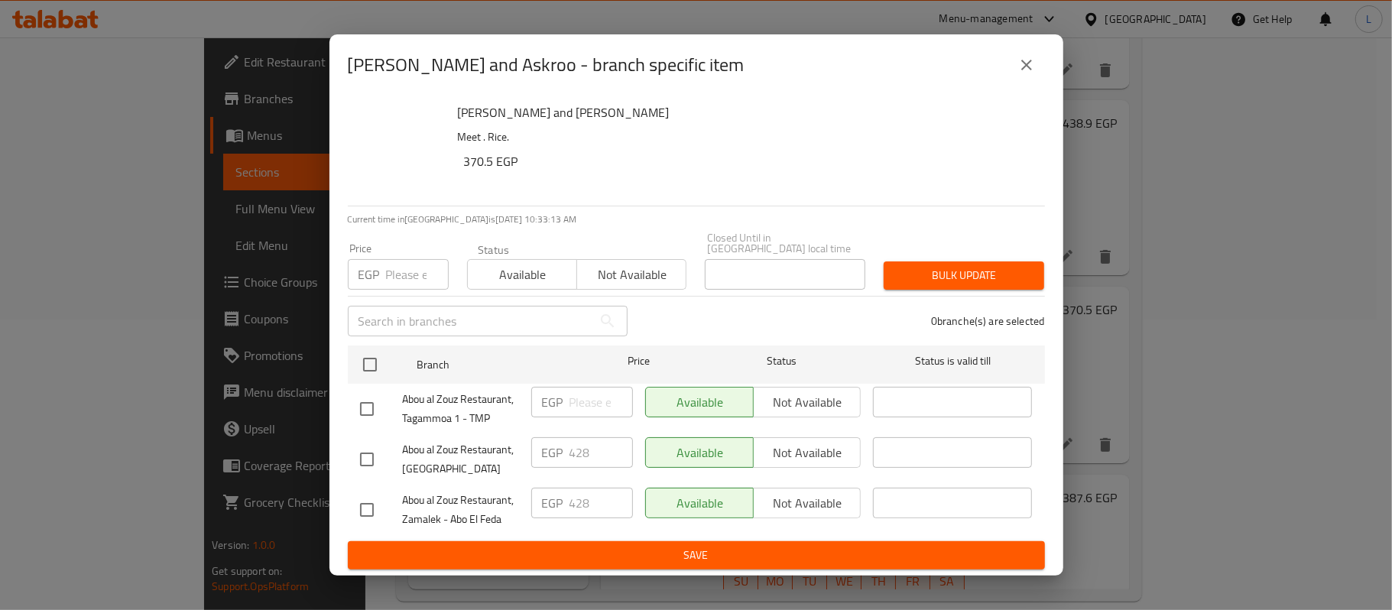
click at [1021, 74] on icon "close" at bounding box center [1026, 65] width 18 height 18
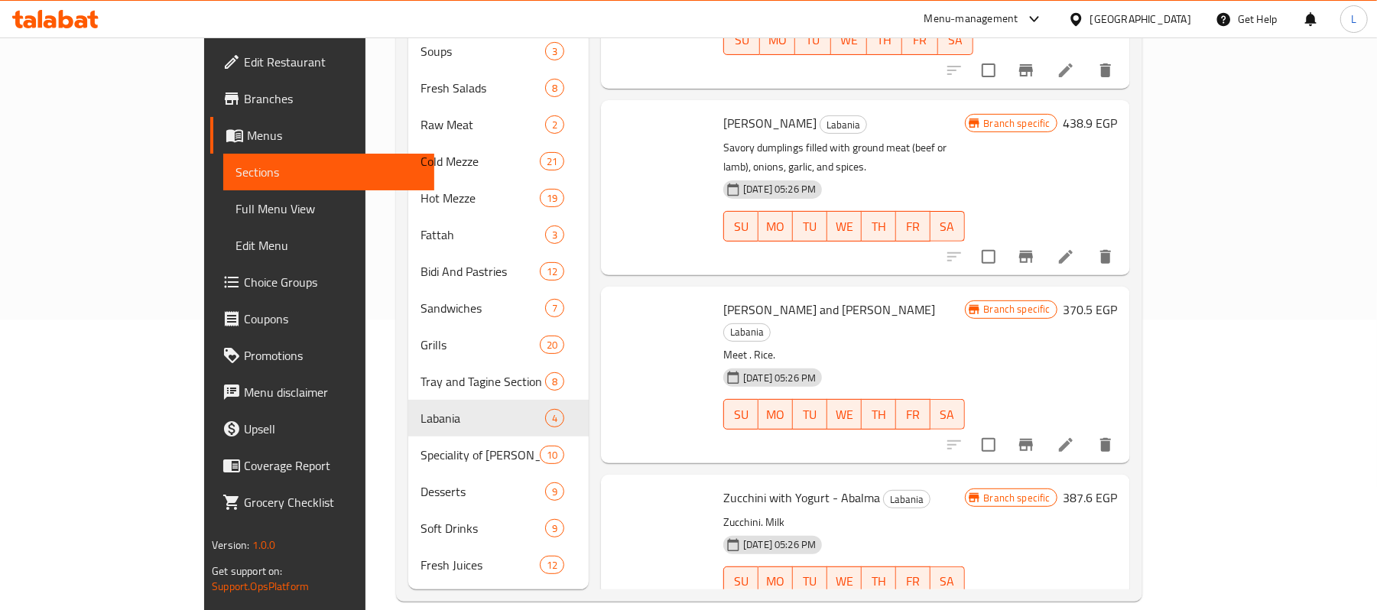
click at [244, 98] on span "Branches" at bounding box center [333, 98] width 178 height 18
